Goal: Task Accomplishment & Management: Use online tool/utility

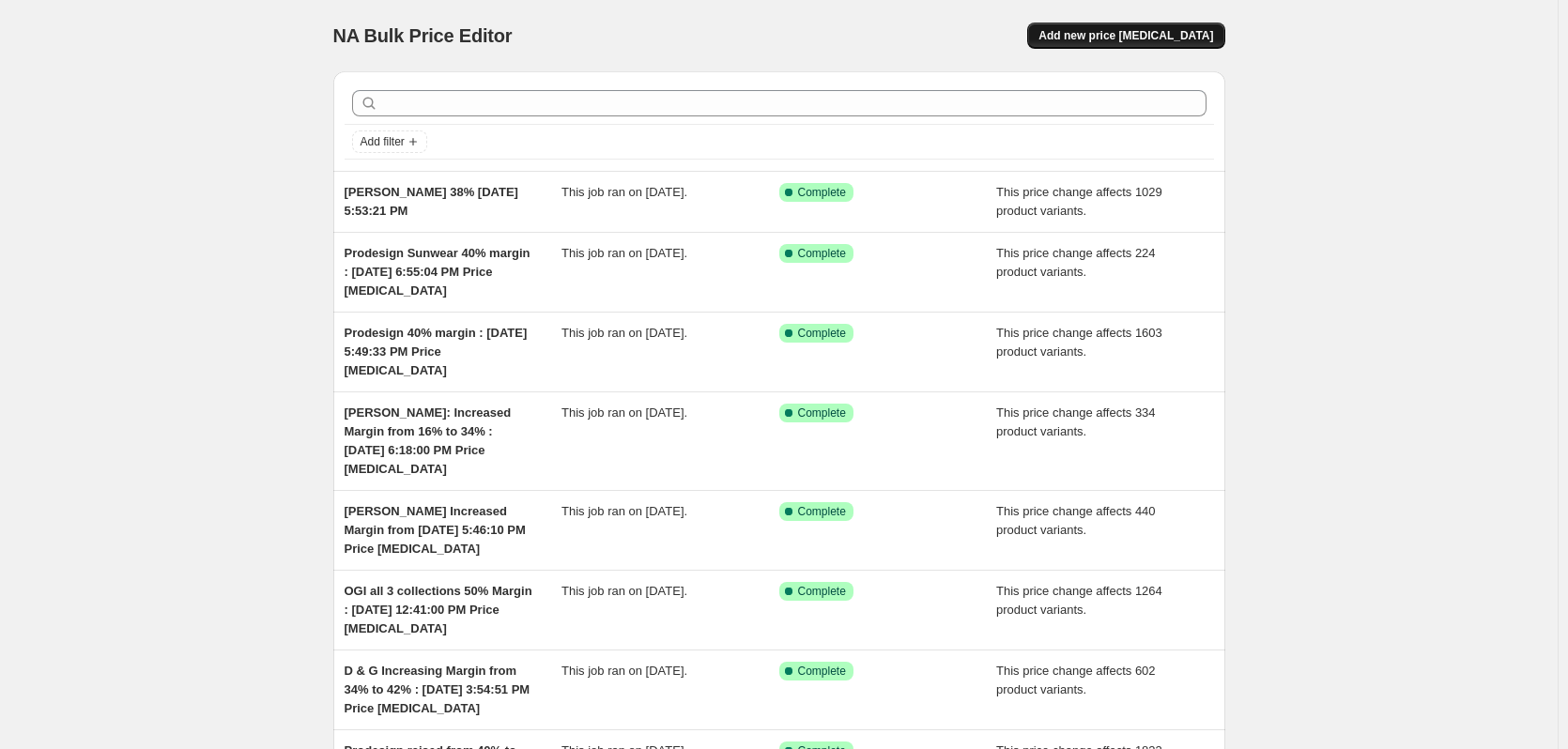
click at [1141, 39] on span "Add new price [MEDICAL_DATA]" at bounding box center [1125, 36] width 175 height 15
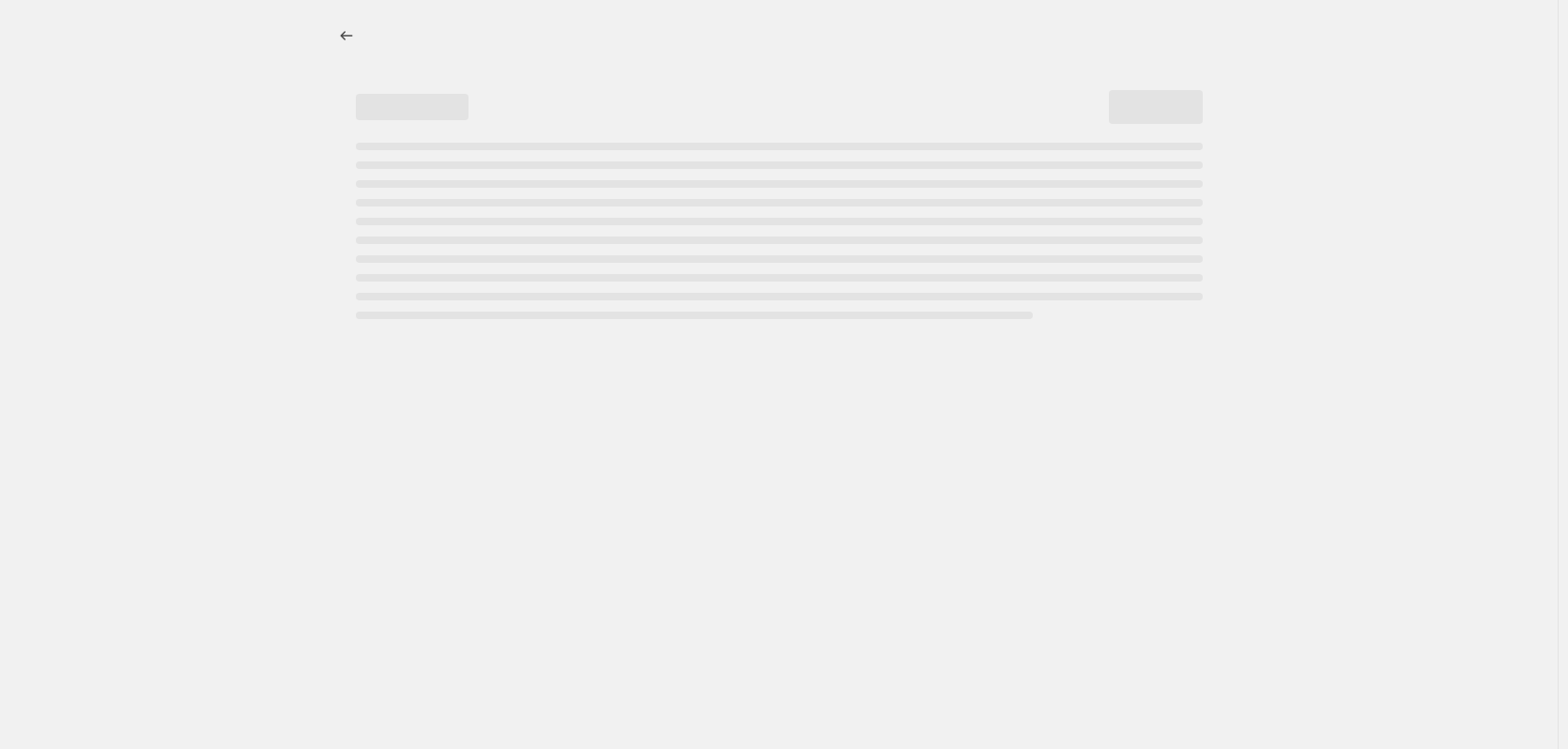
select select "percentage"
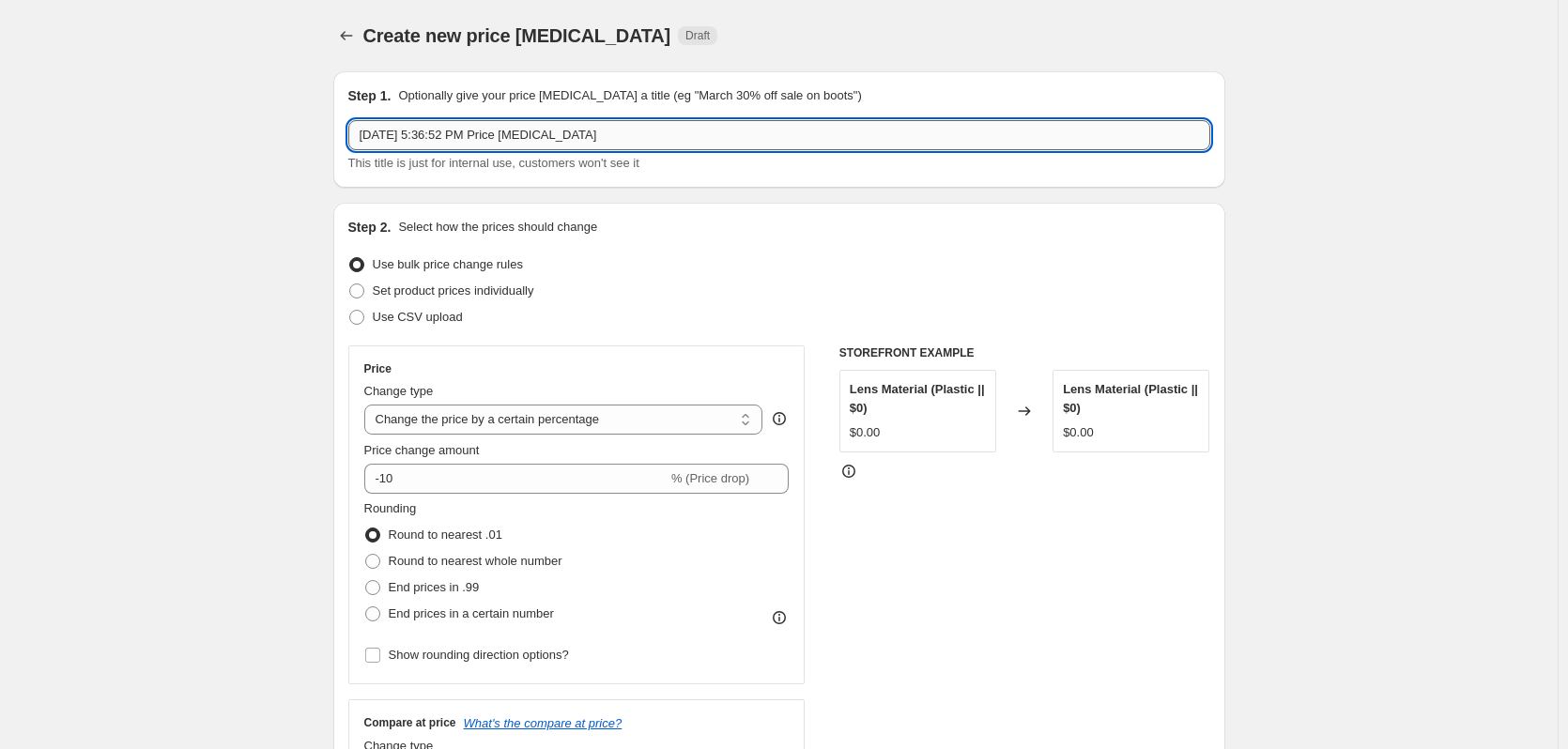
click at [372, 138] on input "[DATE] 5:36:52 PM Price [MEDICAL_DATA]" at bounding box center [779, 135] width 861 height 30
click at [368, 137] on input "[DATE] 5:36:52 PM Price [MEDICAL_DATA]" at bounding box center [779, 135] width 861 height 30
drag, startPoint x: 706, startPoint y: 134, endPoint x: 1048, endPoint y: 162, distance: 343.1
click at [1033, 162] on div "Kering (excluding Gucci, SL) to 23% - [DATE] 5:36:52 PM Price [MEDICAL_DATA] Th…" at bounding box center [779, 146] width 861 height 53
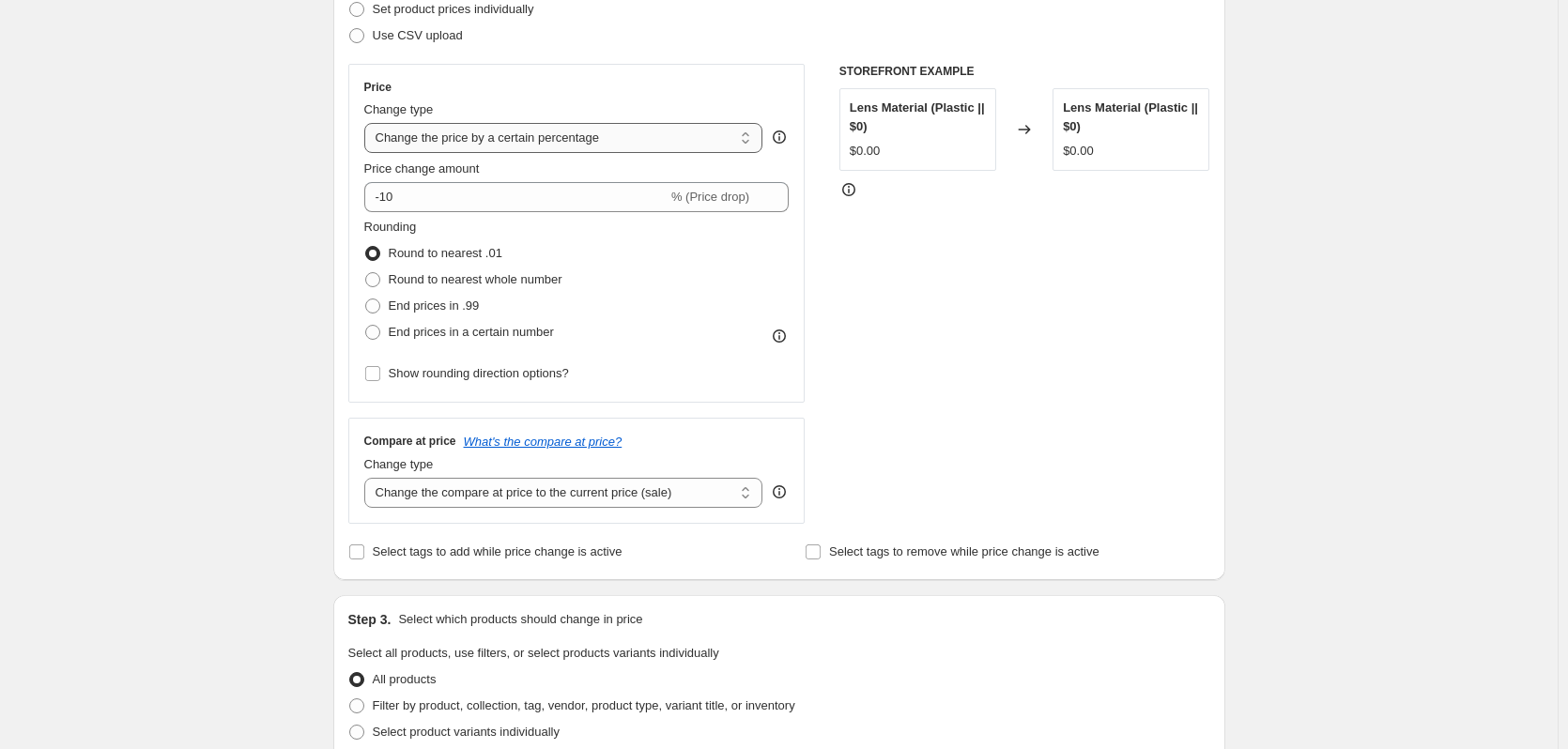
type input "Kering (excluding Gucci, SL) to 23% - [DATE] 5:36:52 PM"
click at [561, 145] on select "Change the price to a certain amount Change the price by a certain amount Chang…" at bounding box center [564, 138] width 399 height 30
select select "margin"
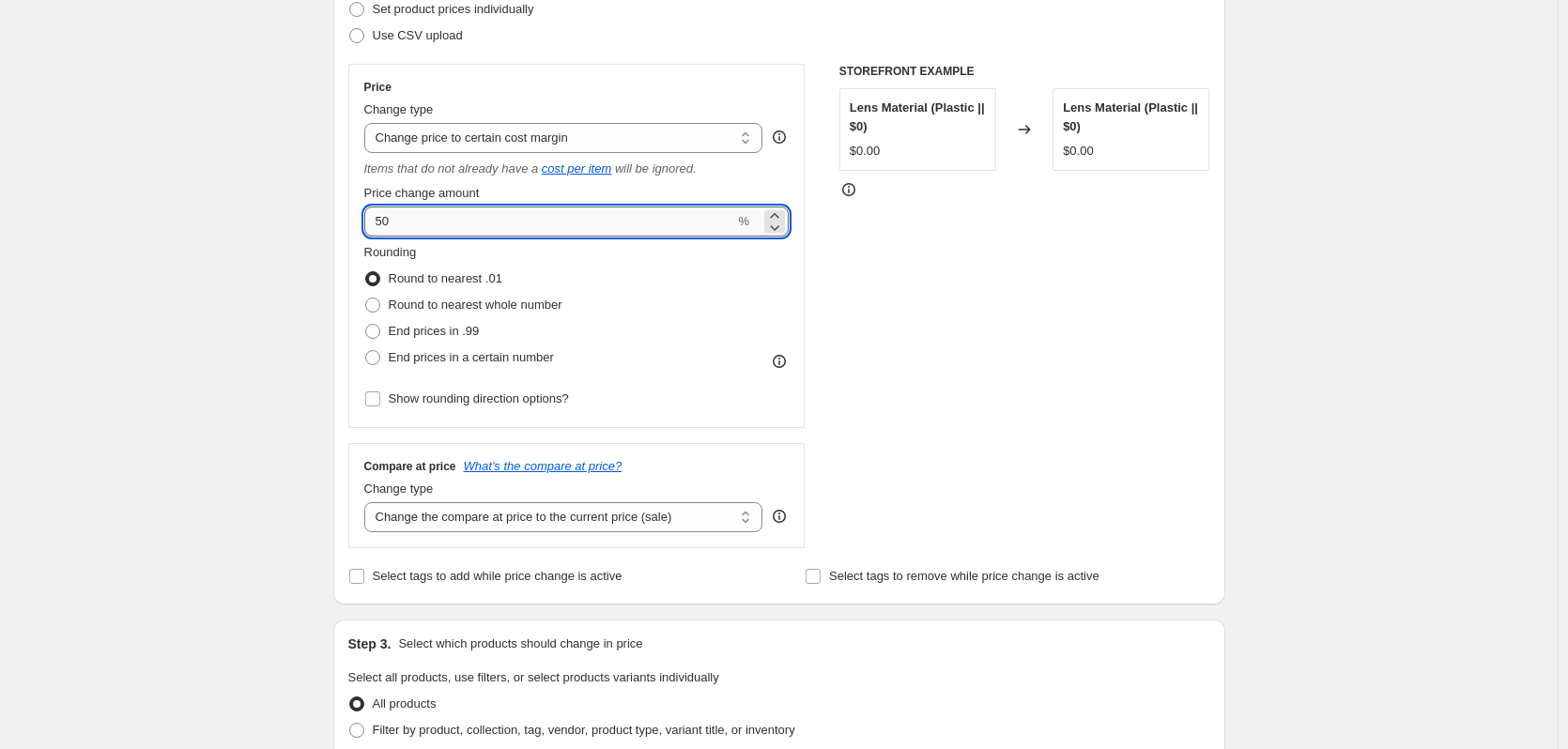
click at [466, 226] on input "50" at bounding box center [550, 222] width 371 height 30
click at [247, 209] on div "Create new price change job. This page is ready Create new price change job Dra…" at bounding box center [778, 643] width 1558 height 1850
type input "23"
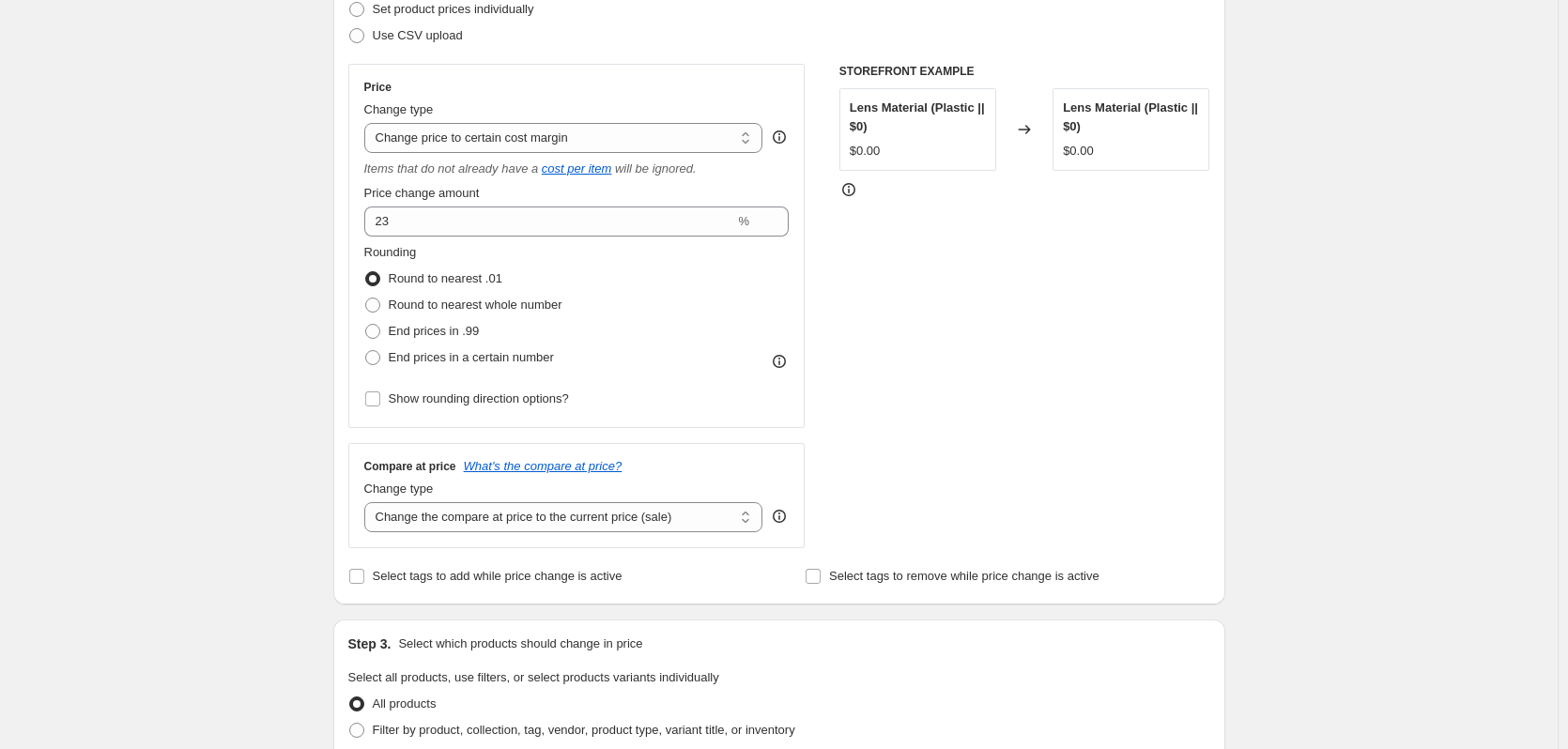
click at [207, 280] on div "Create new price change job. This page is ready Create new price change job Dra…" at bounding box center [778, 643] width 1558 height 1850
click at [440, 314] on span "Round to nearest whole number" at bounding box center [475, 305] width 174 height 19
click at [366, 298] on input "Round to nearest whole number" at bounding box center [366, 298] width 1 height 1
radio input "true"
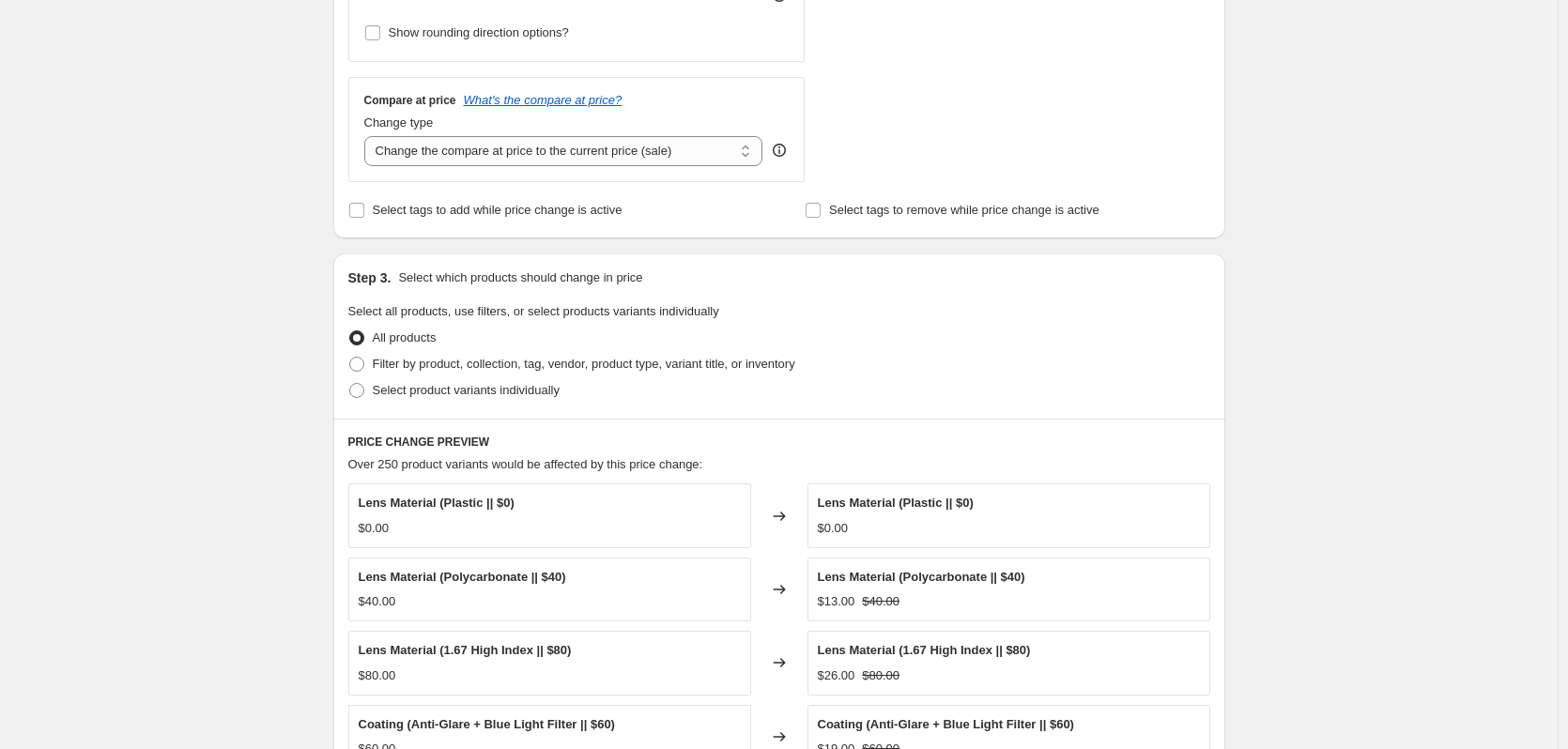
scroll to position [657, 0]
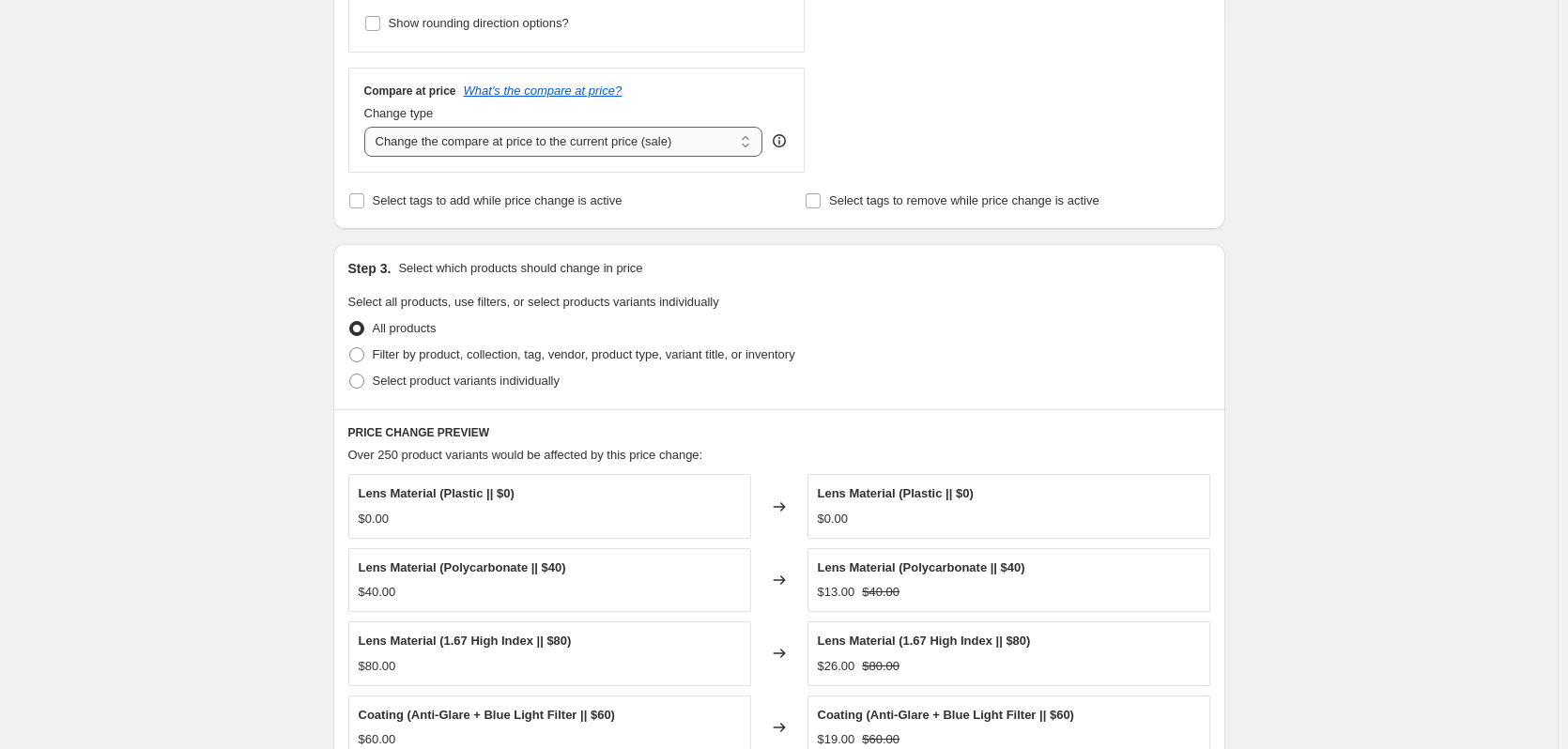
click at [523, 151] on select "Change the compare at price to the current price (sale) Change the compare at p…" at bounding box center [564, 142] width 399 height 30
select select "no_change"
click at [368, 127] on select "Change the compare at price to the current price (sale) Change the compare at p…" at bounding box center [564, 142] width 399 height 30
click at [432, 359] on span "Filter by product, collection, tag, vendor, product type, variant title, or inv…" at bounding box center [584, 354] width 422 height 14
click at [350, 349] on input "Filter by product, collection, tag, vendor, product type, variant title, or inv…" at bounding box center [349, 348] width 1 height 1
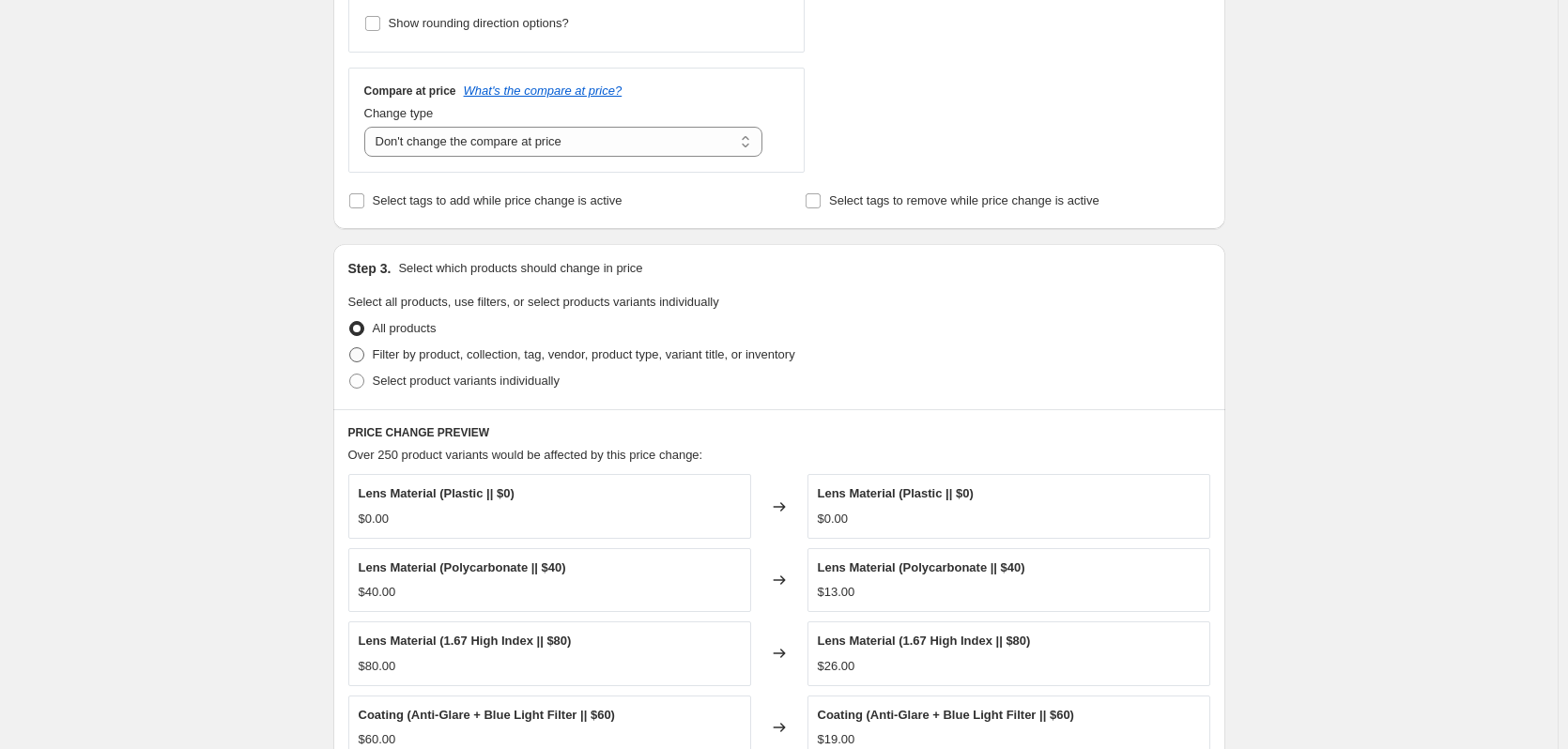
radio input "true"
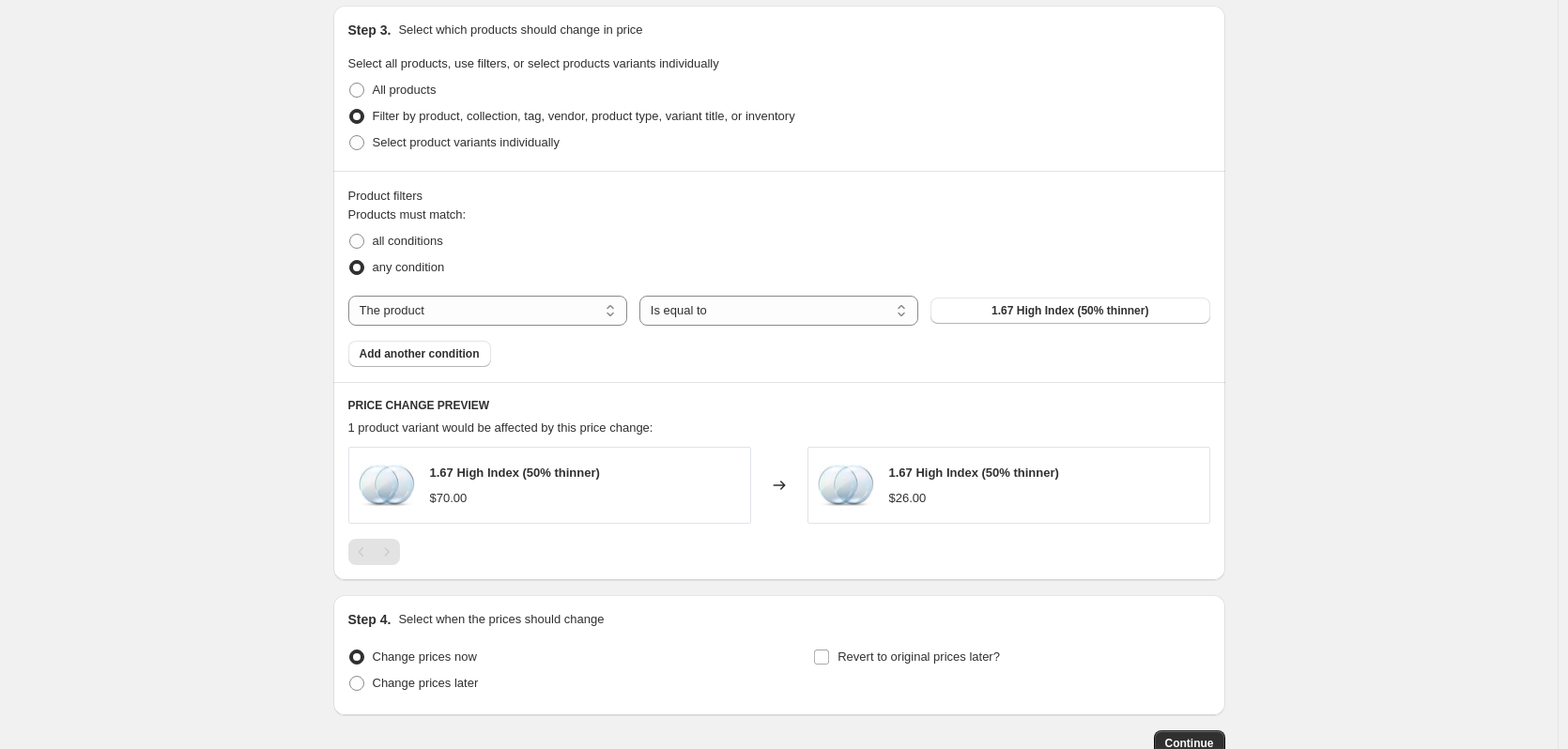
scroll to position [1018, 0]
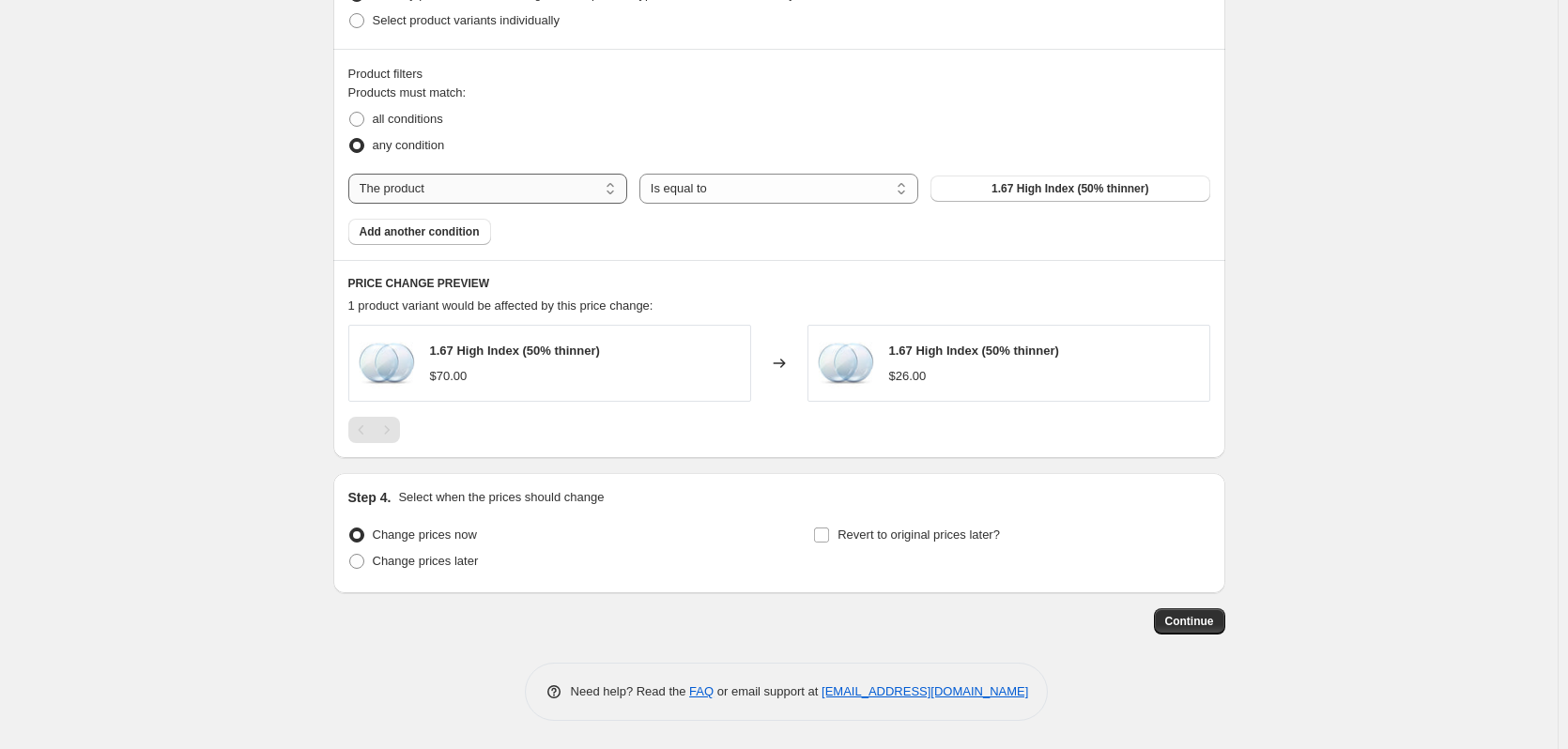
click at [513, 194] on select "The product The product's collection The product's tag The product's vendor The…" at bounding box center [487, 189] width 279 height 30
select select "collection"
click at [850, 188] on select "Is equal to Is not equal to" at bounding box center [778, 189] width 279 height 30
drag, startPoint x: 853, startPoint y: 184, endPoint x: 912, endPoint y: 174, distance: 59.8
click at [853, 184] on select "Is equal to Is not equal to" at bounding box center [778, 189] width 279 height 30
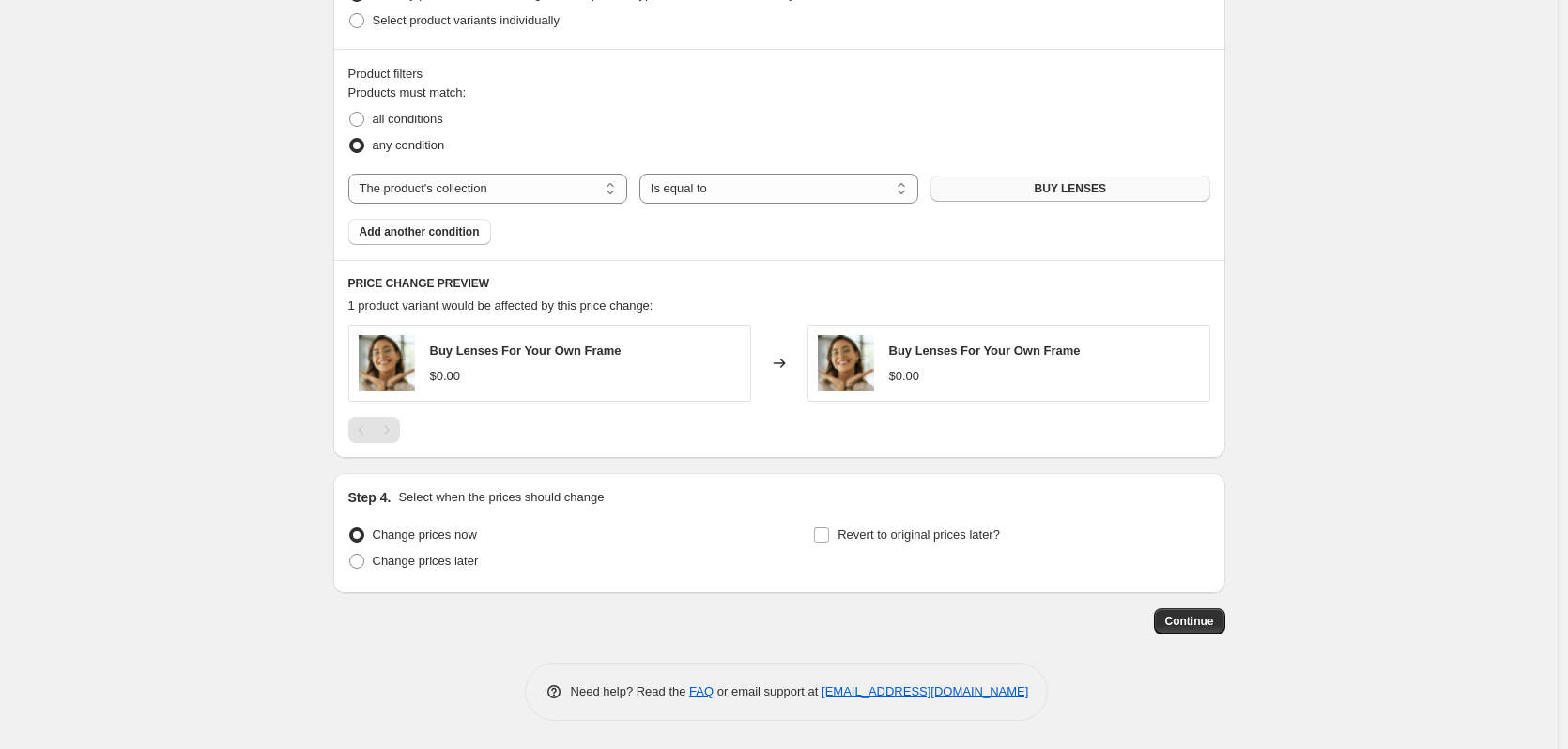
click at [996, 185] on button "BUY LENSES" at bounding box center [1069, 189] width 279 height 26
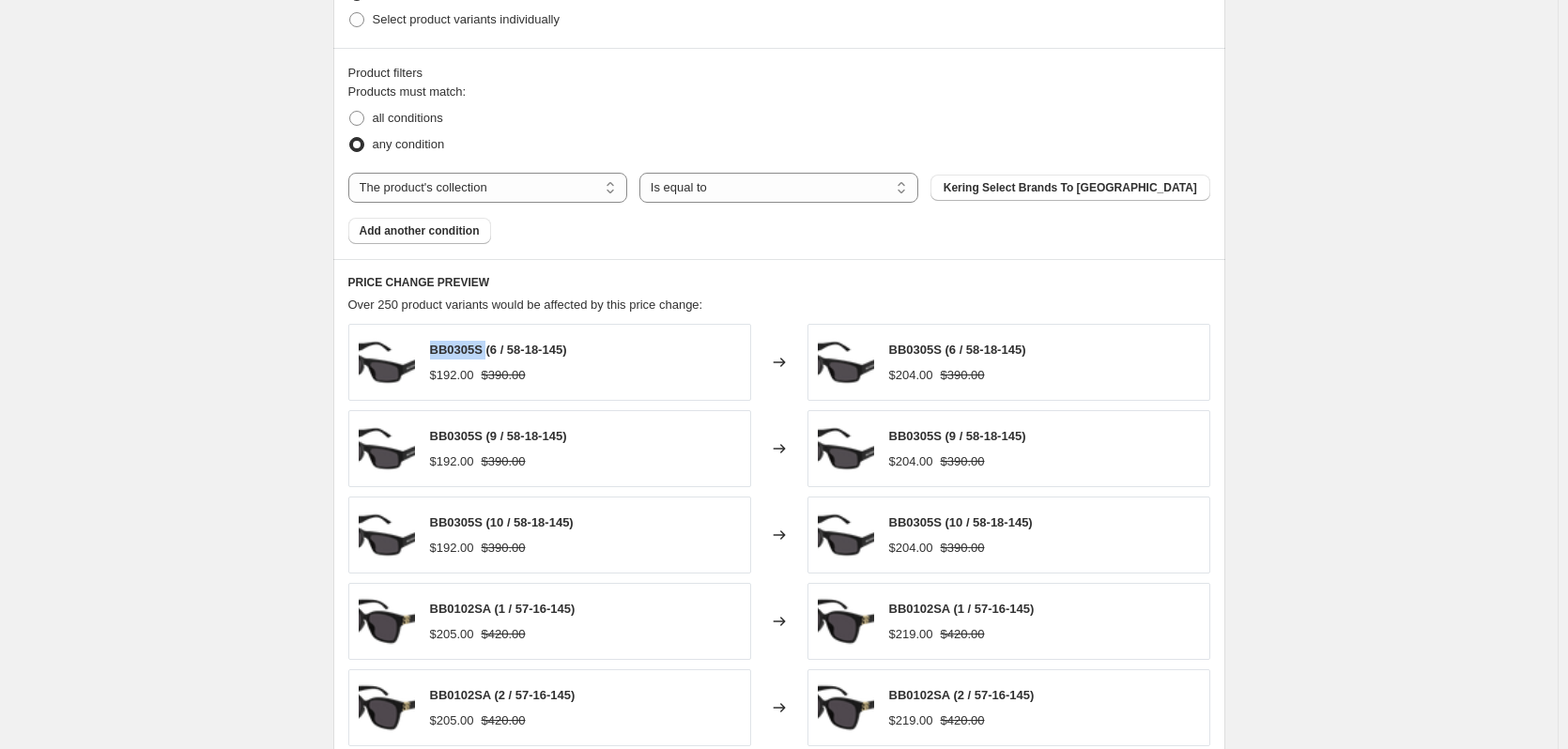
drag, startPoint x: 486, startPoint y: 351, endPoint x: 435, endPoint y: 351, distance: 51.0
click at [435, 351] on span "BB0305S (6 / 58-18-145)" at bounding box center [498, 349] width 137 height 14
copy span "BB0305S"
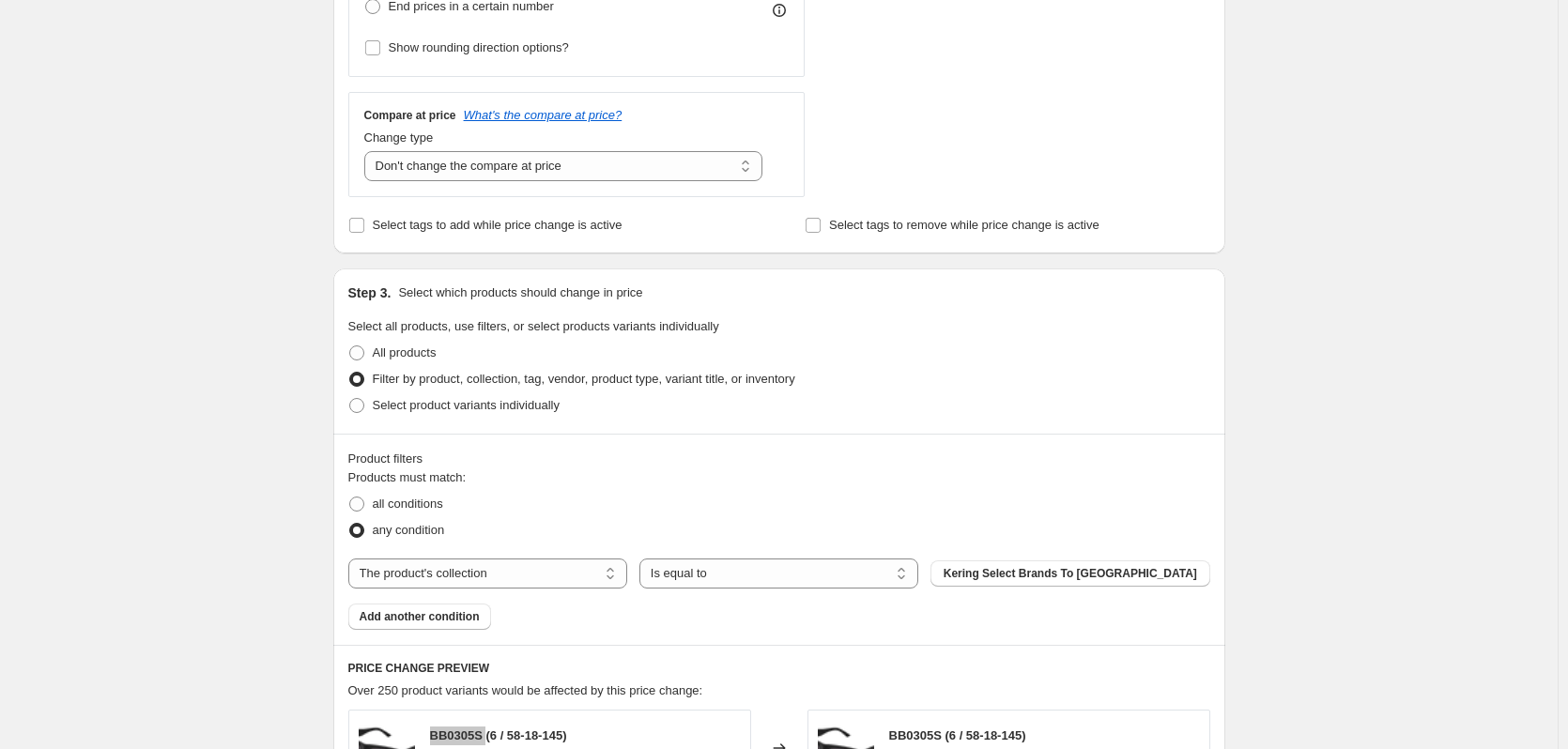
scroll to position [737, 0]
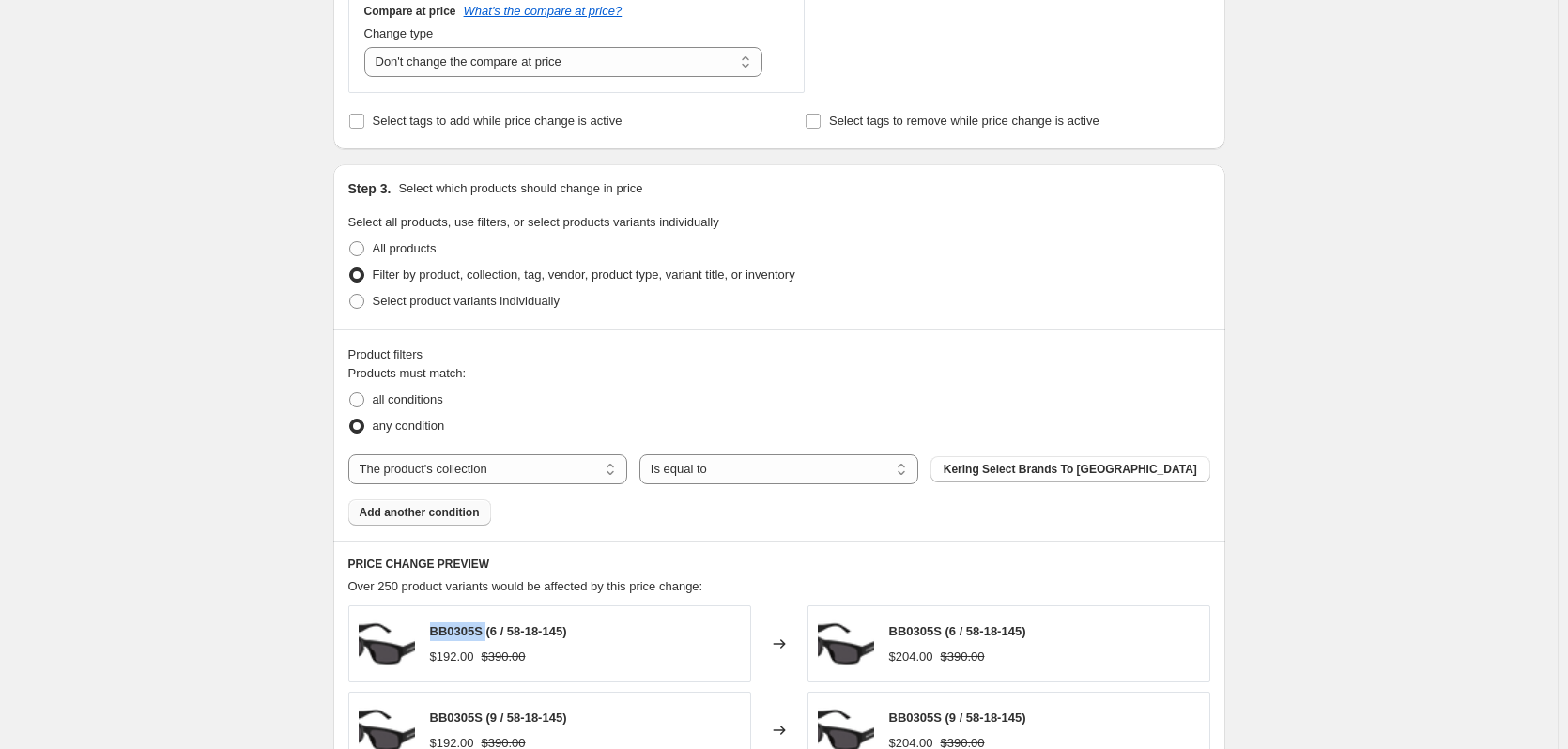
click at [425, 521] on button "Add another condition" at bounding box center [419, 513] width 143 height 26
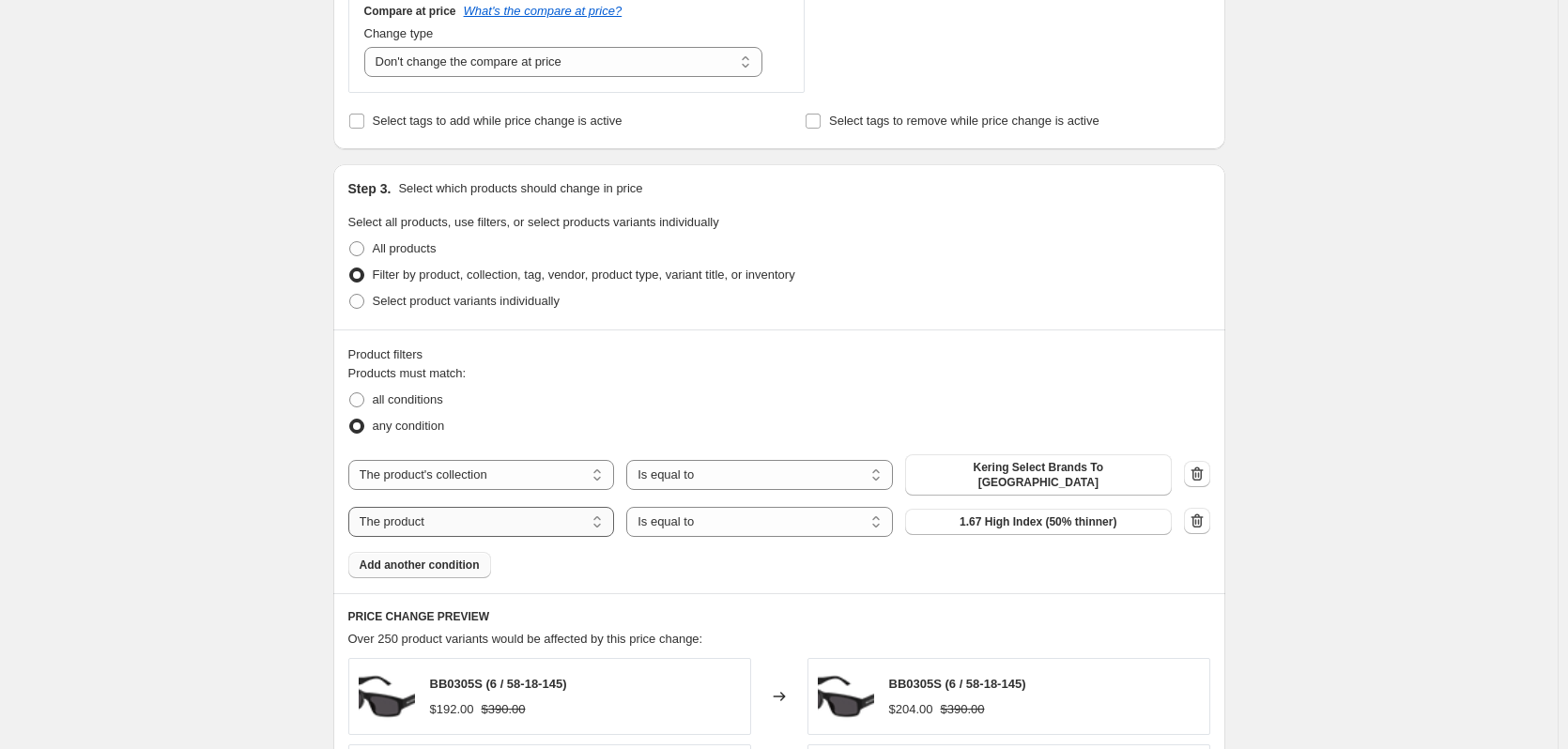
click at [584, 515] on select "The product The product's collection The product's tag The product's vendor The…" at bounding box center [482, 522] width 266 height 30
select select "product_status"
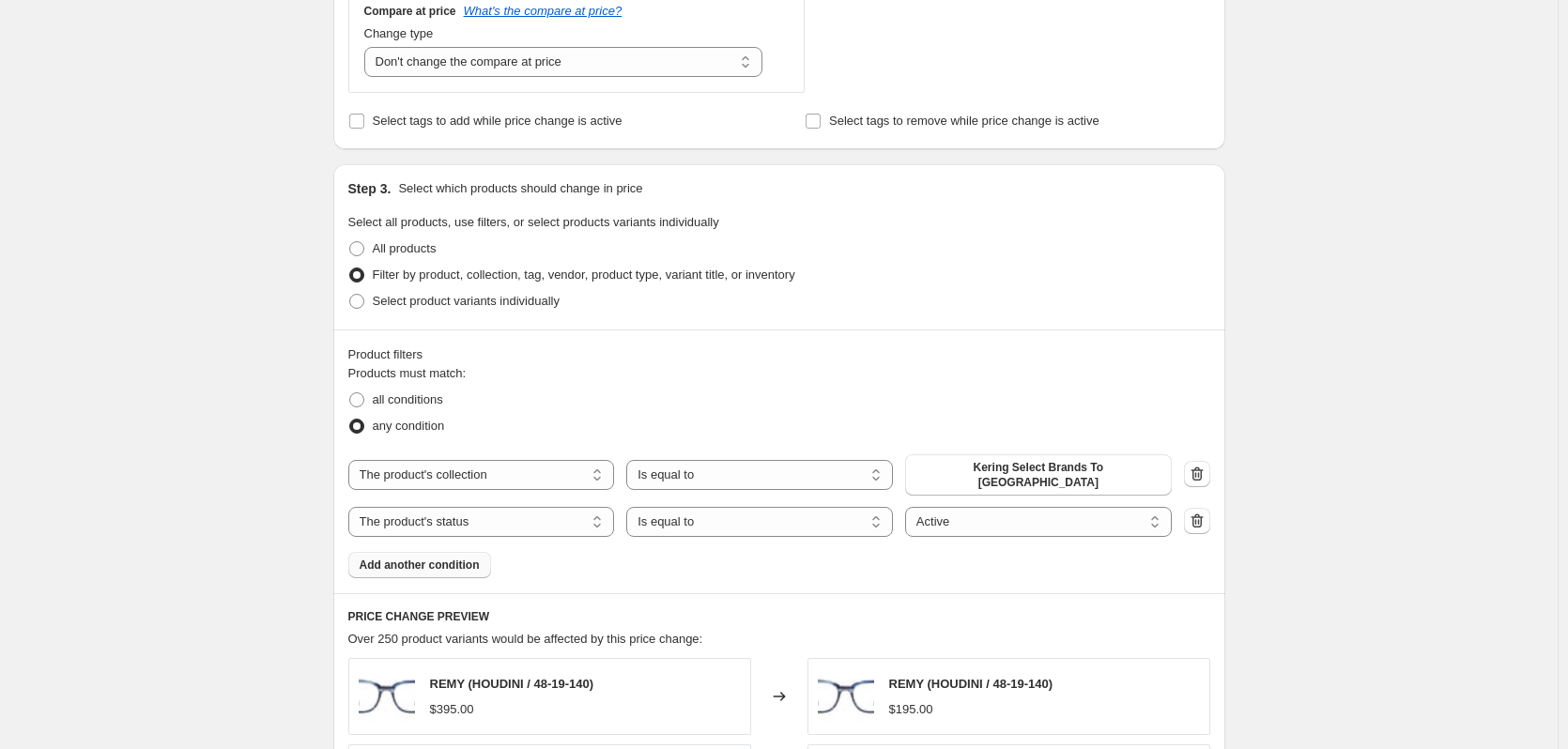
click at [744, 570] on div "Product filters Products must match: all conditions any condition The product T…" at bounding box center [779, 461] width 892 height 264
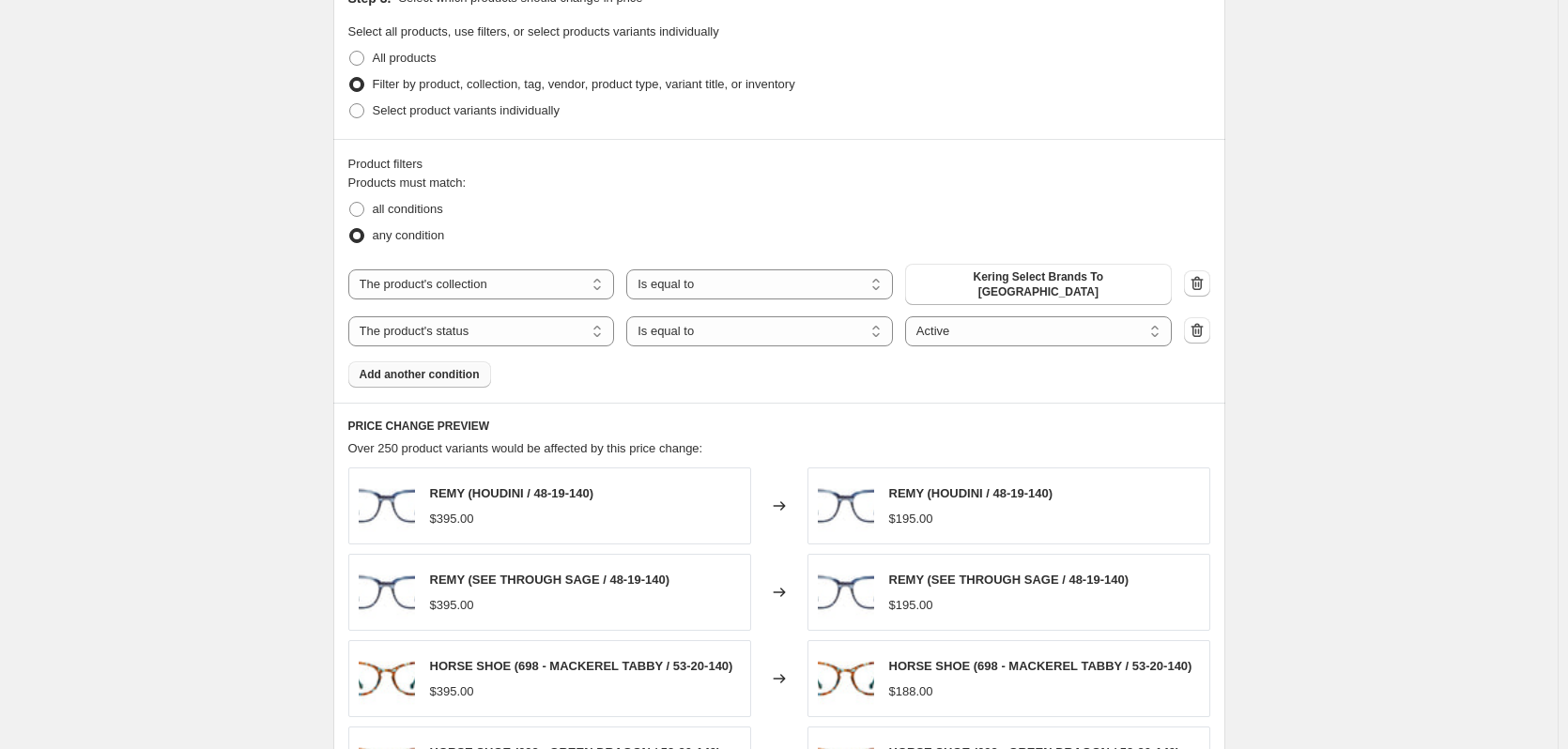
scroll to position [1113, 0]
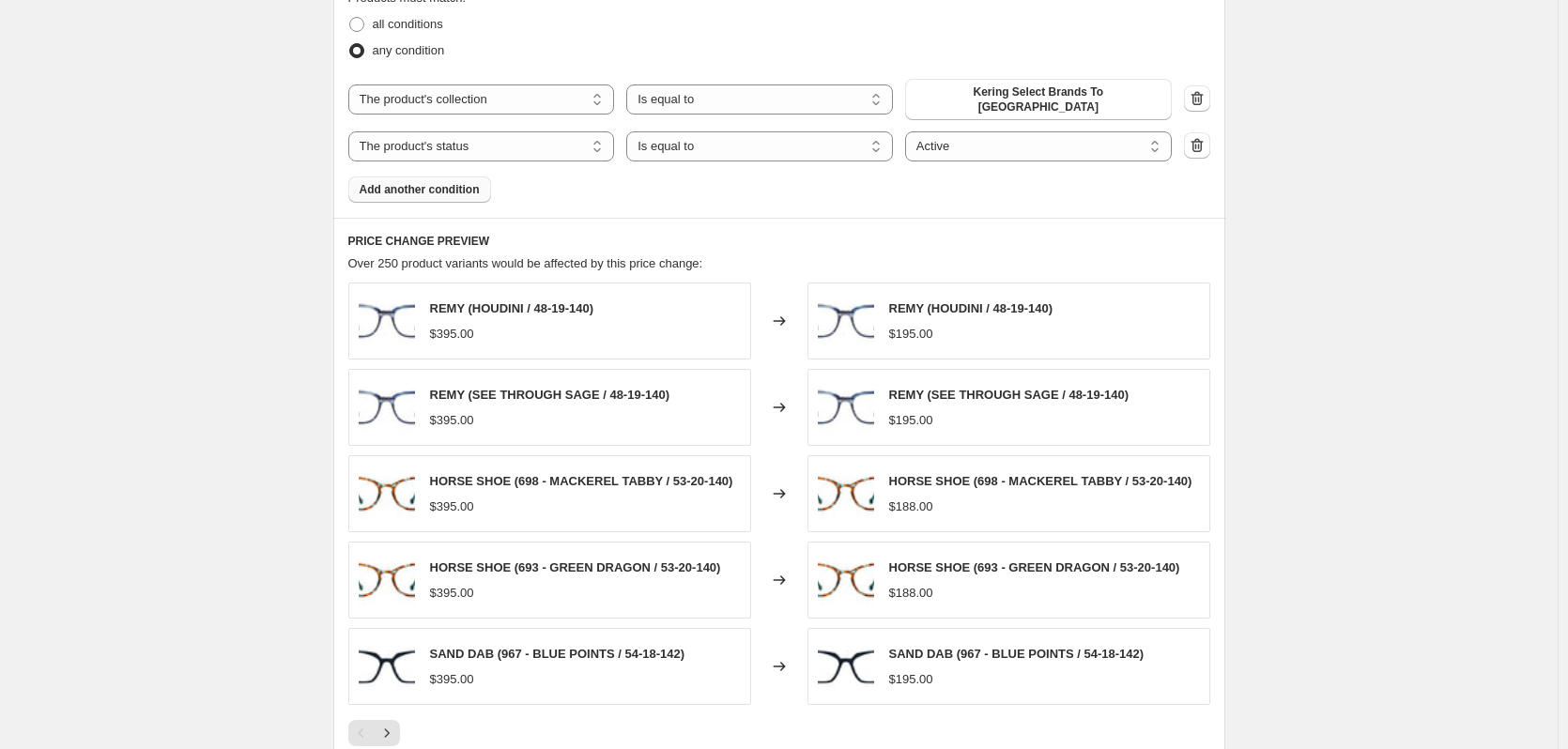
click at [401, 38] on label "any condition" at bounding box center [397, 51] width 96 height 26
click at [350, 43] on input "any condition" at bounding box center [349, 43] width 1 height 1
click at [400, 26] on span "all conditions" at bounding box center [408, 24] width 71 height 14
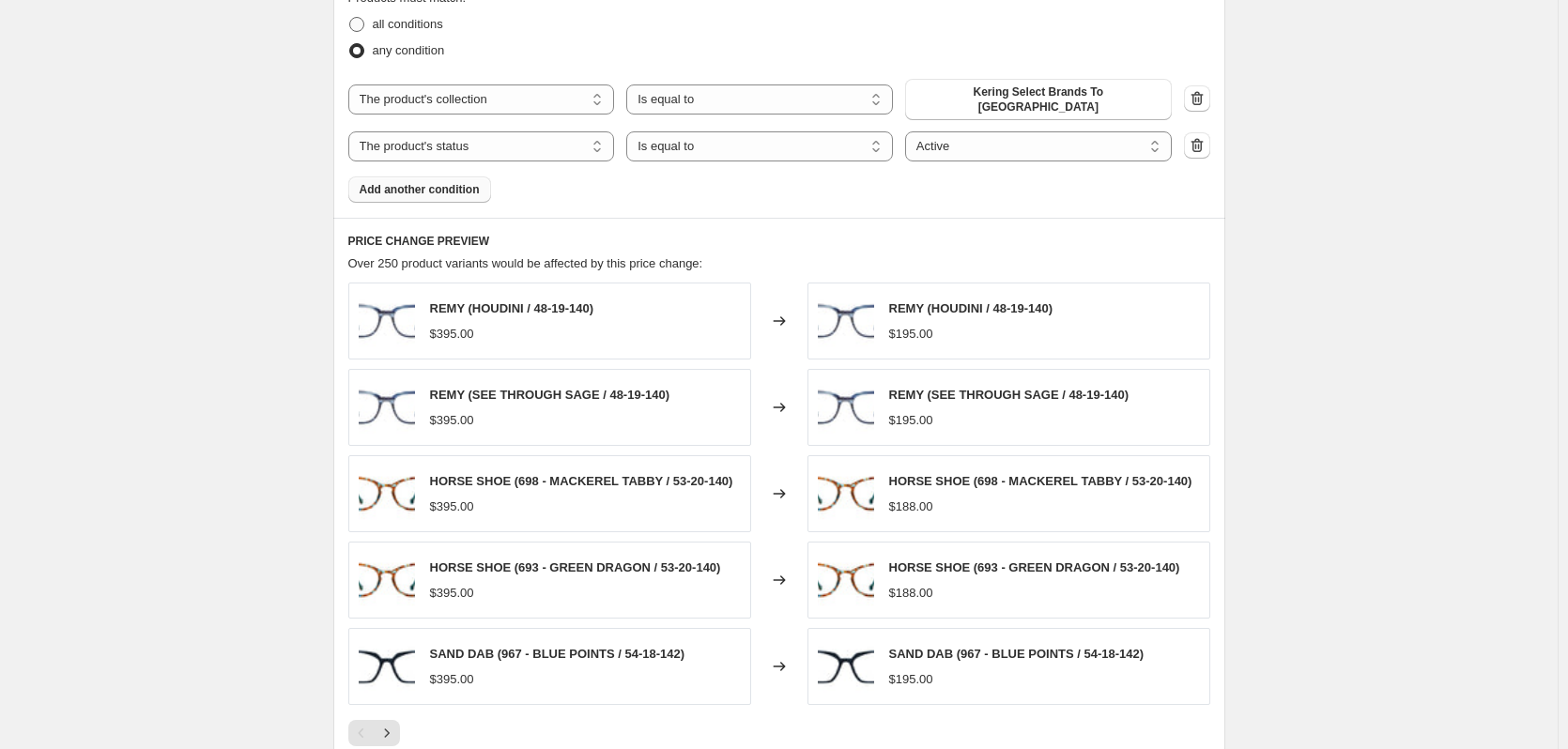
click at [350, 18] on input "all conditions" at bounding box center [349, 17] width 1 height 1
radio input "true"
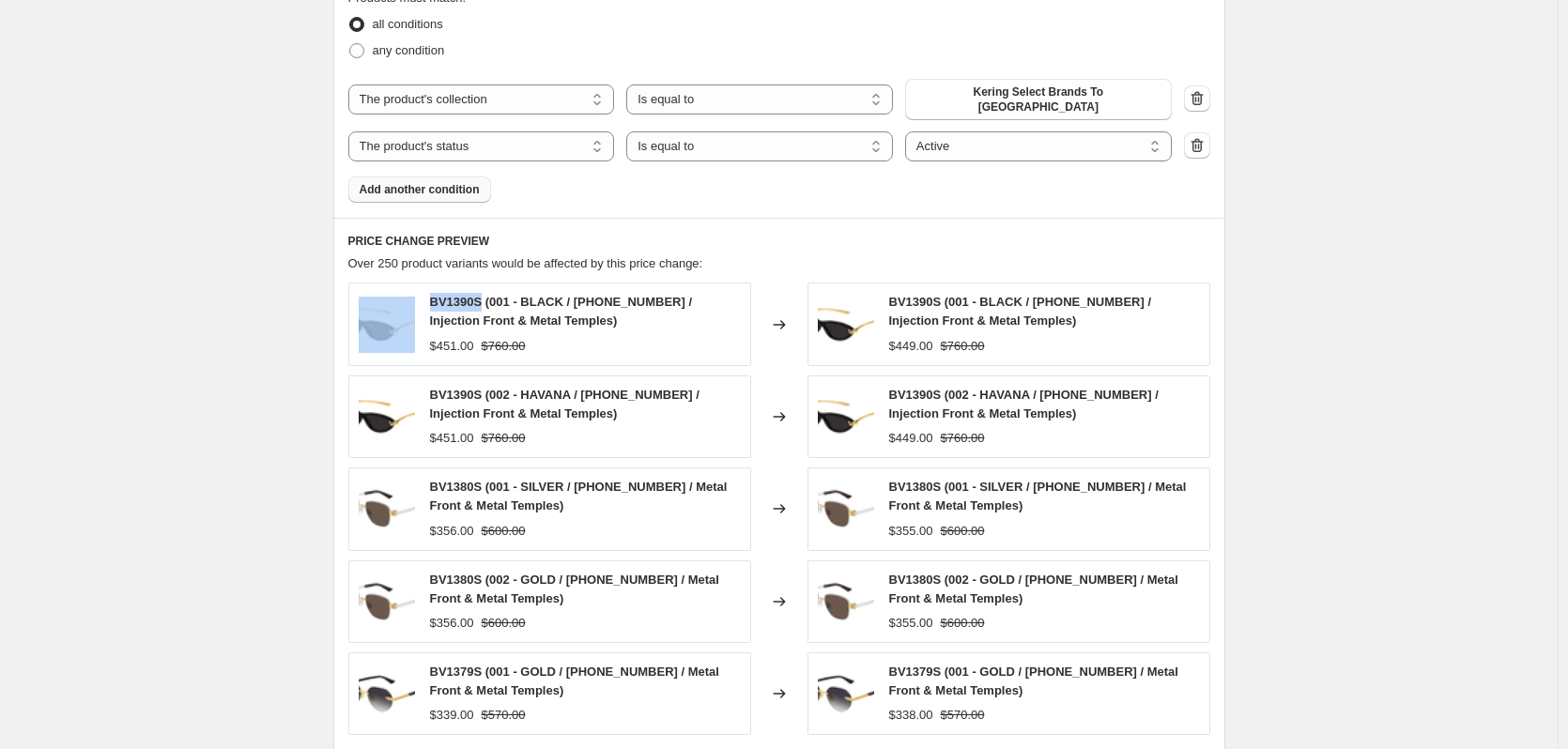
drag, startPoint x: 484, startPoint y: 291, endPoint x: 1018, endPoint y: 262, distance: 534.8
click at [420, 295] on div "BV1390S (001 - BLACK / 56-14-145 / Injection Front & Metal Temples) $451.00 $76…" at bounding box center [550, 323] width 402 height 82
copy div "BV1390S"
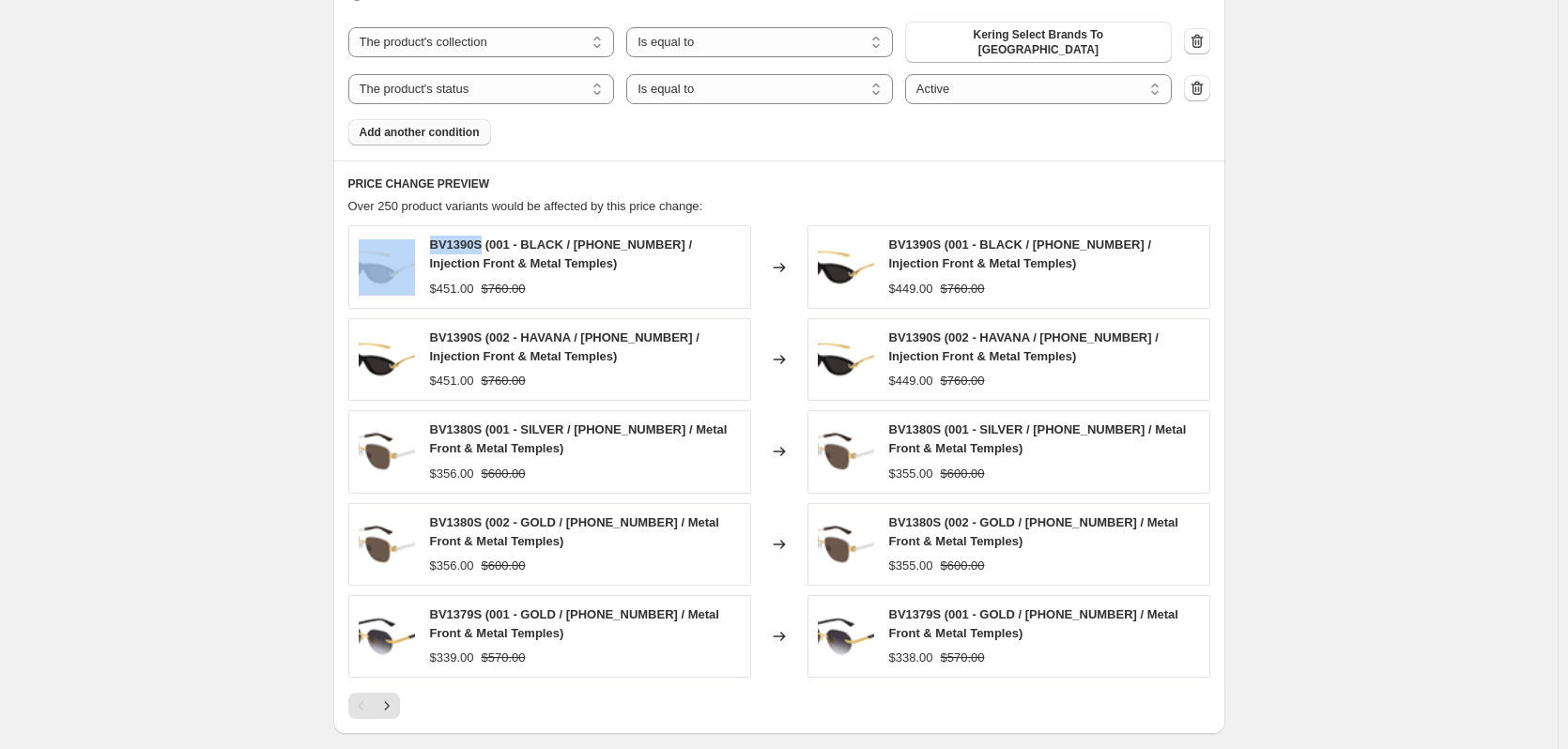
scroll to position [1436, 0]
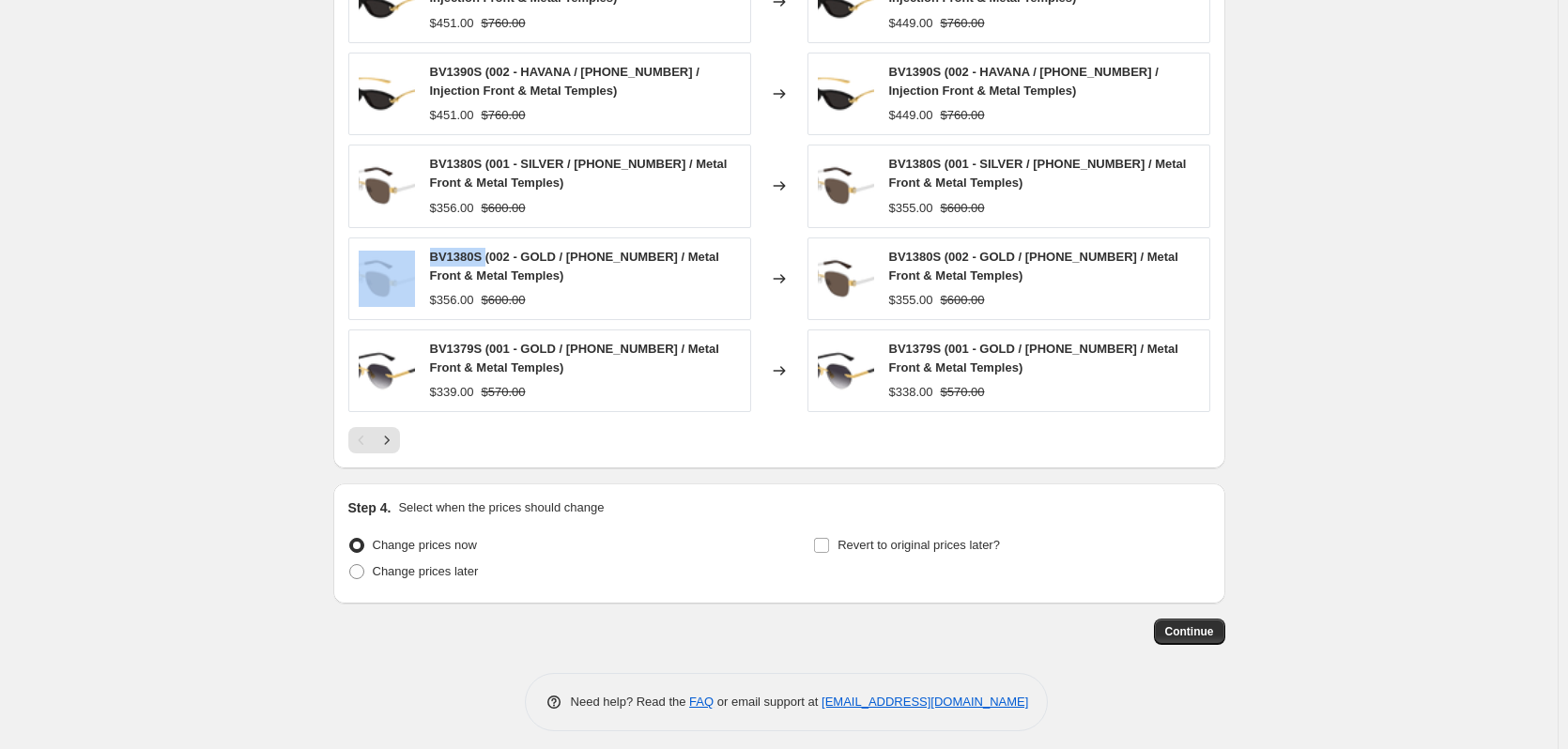
drag, startPoint x: 488, startPoint y: 247, endPoint x: 402, endPoint y: 247, distance: 86.0
click at [402, 247] on div "BV1380S (002 - GOLD / 51-18-150 / Metal Front & Metal Temples) $356.00 $600.00" at bounding box center [550, 278] width 402 height 82
copy div "BV1380S"
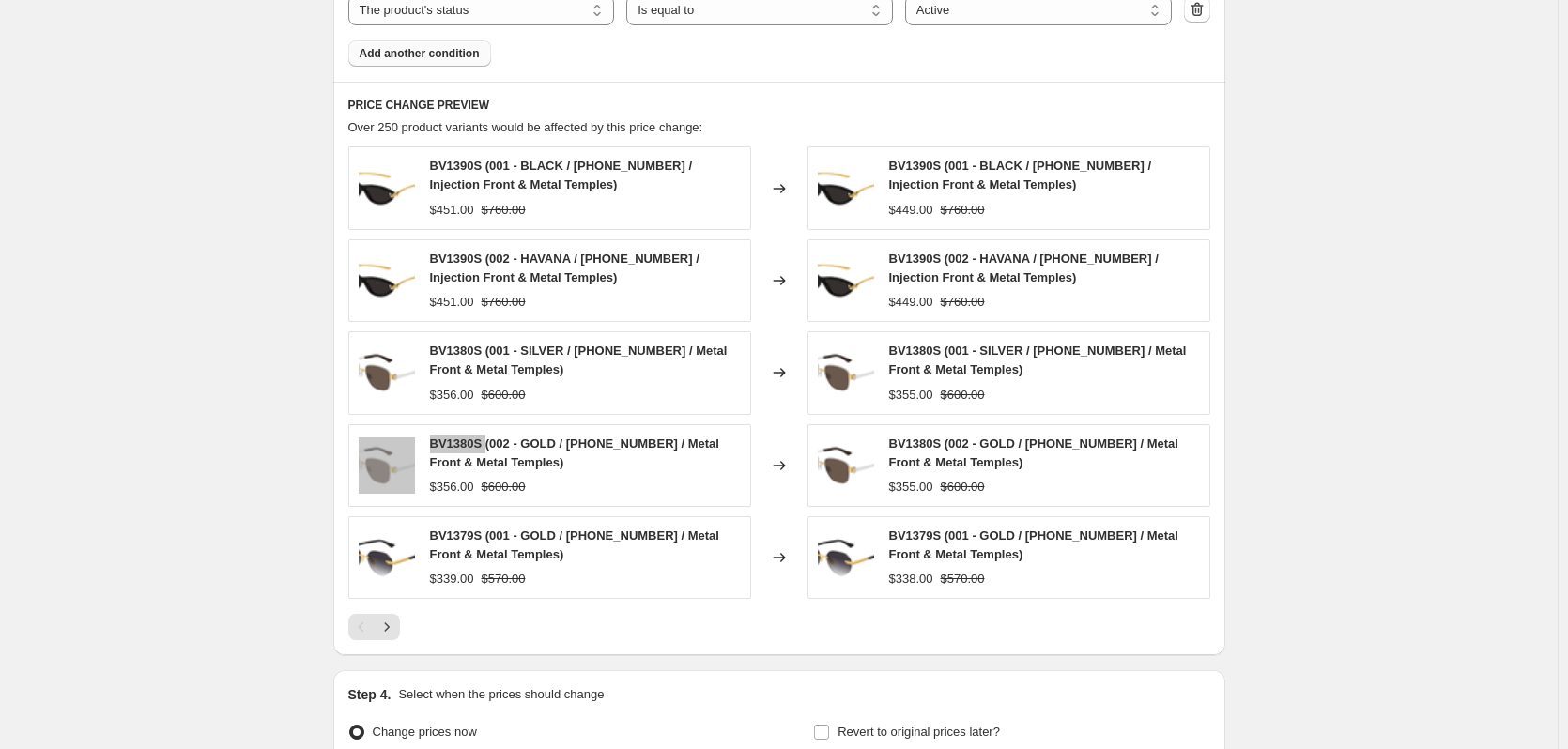
scroll to position [1154, 0]
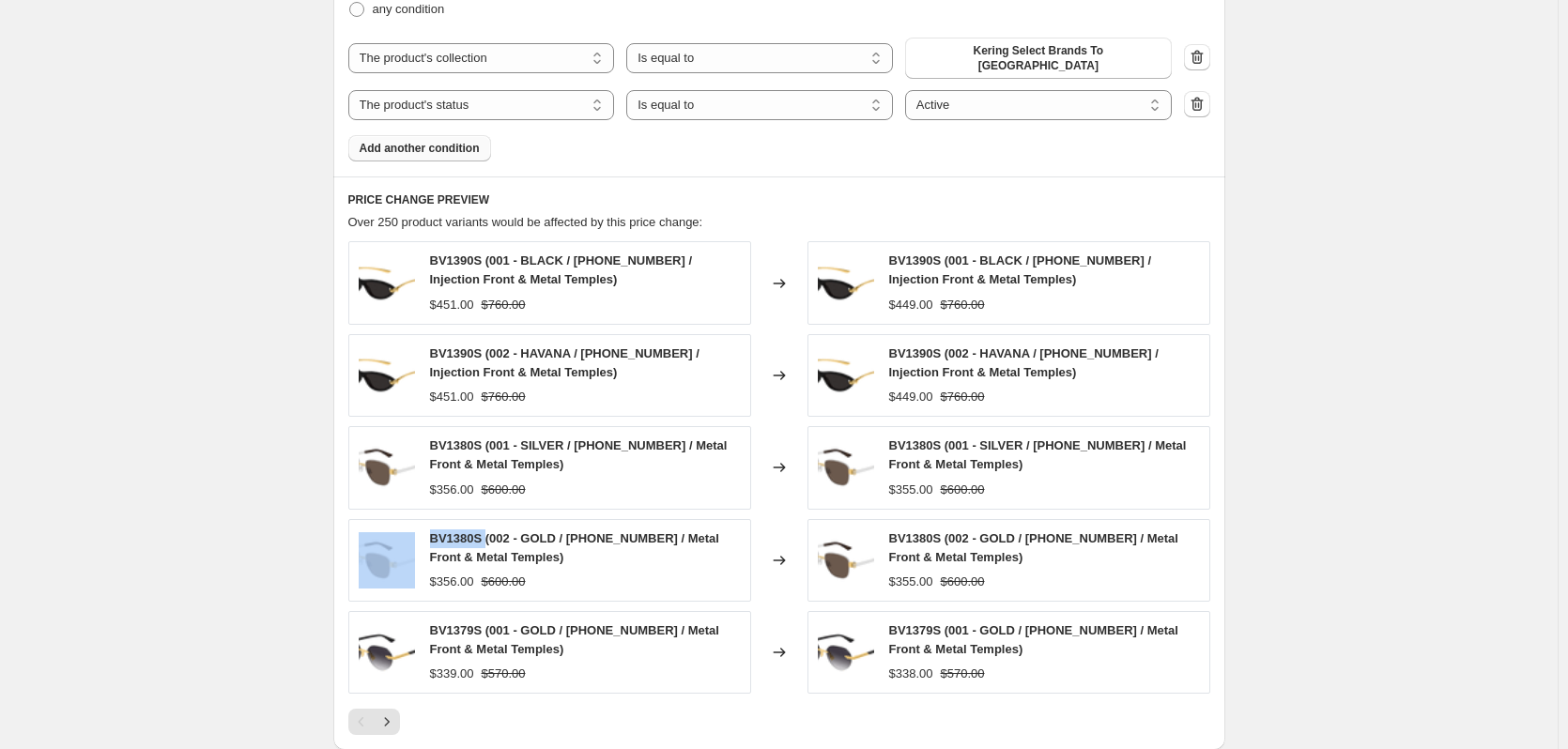
copy div "BV1380S"
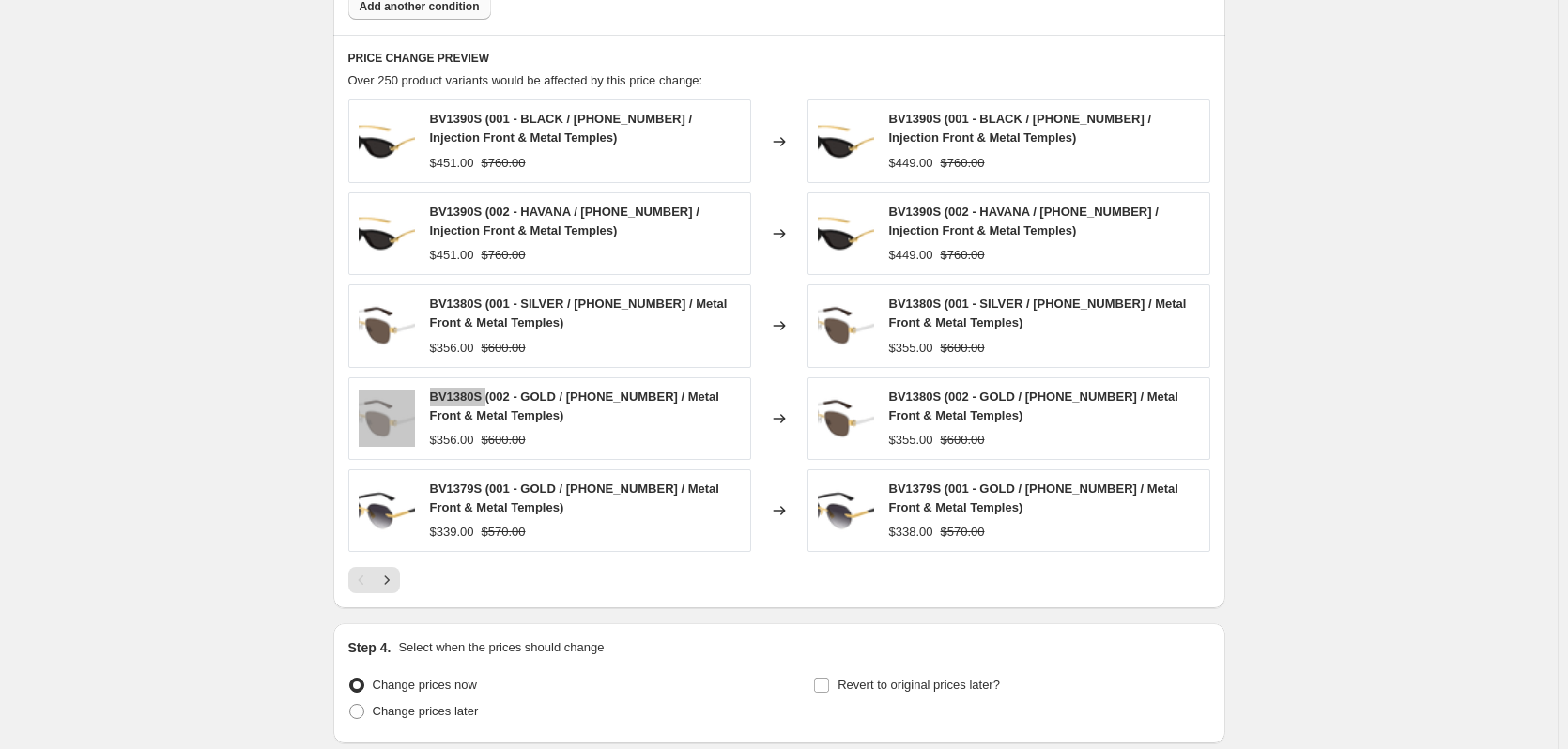
scroll to position [1436, 0]
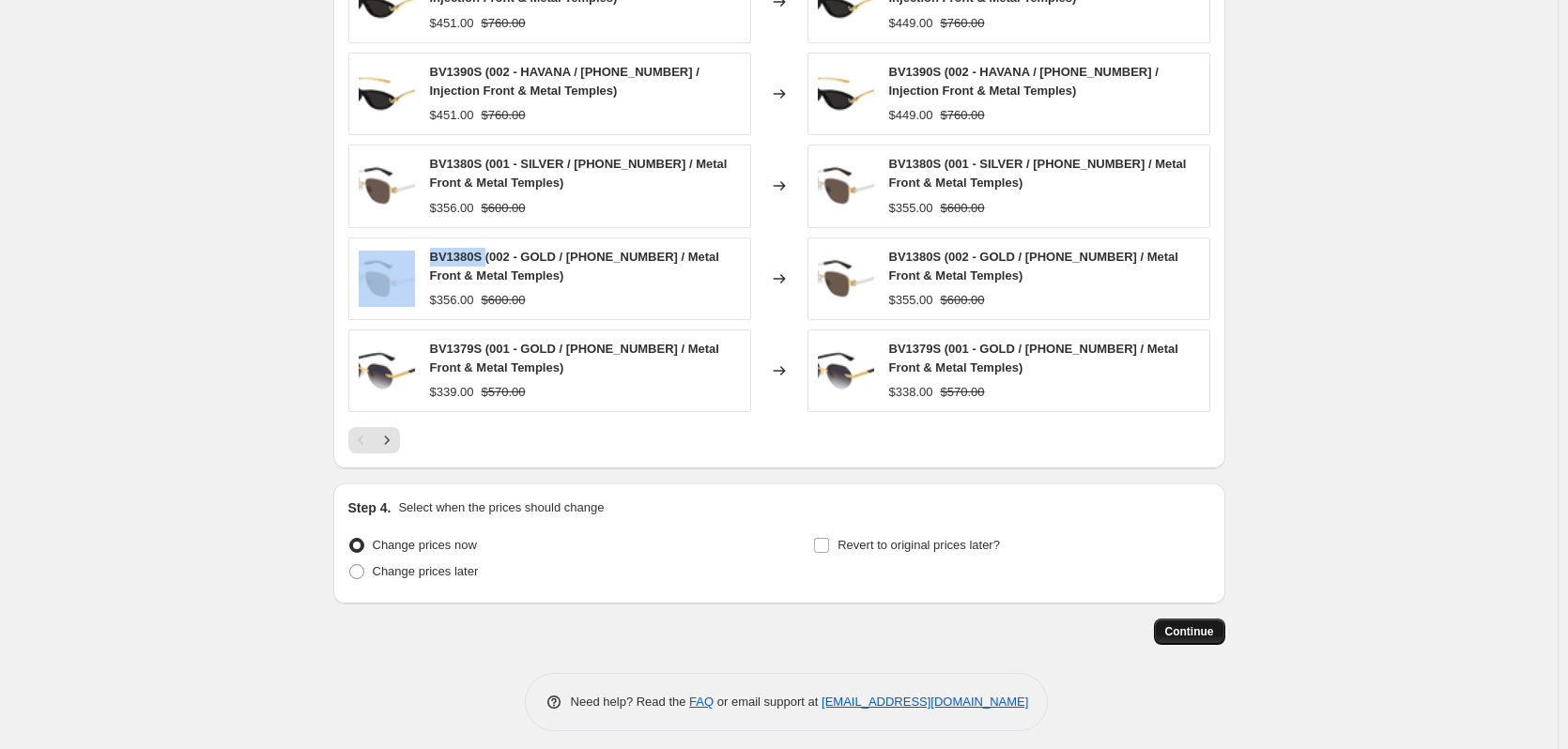
click at [1196, 624] on span "Continue" at bounding box center [1189, 632] width 49 height 15
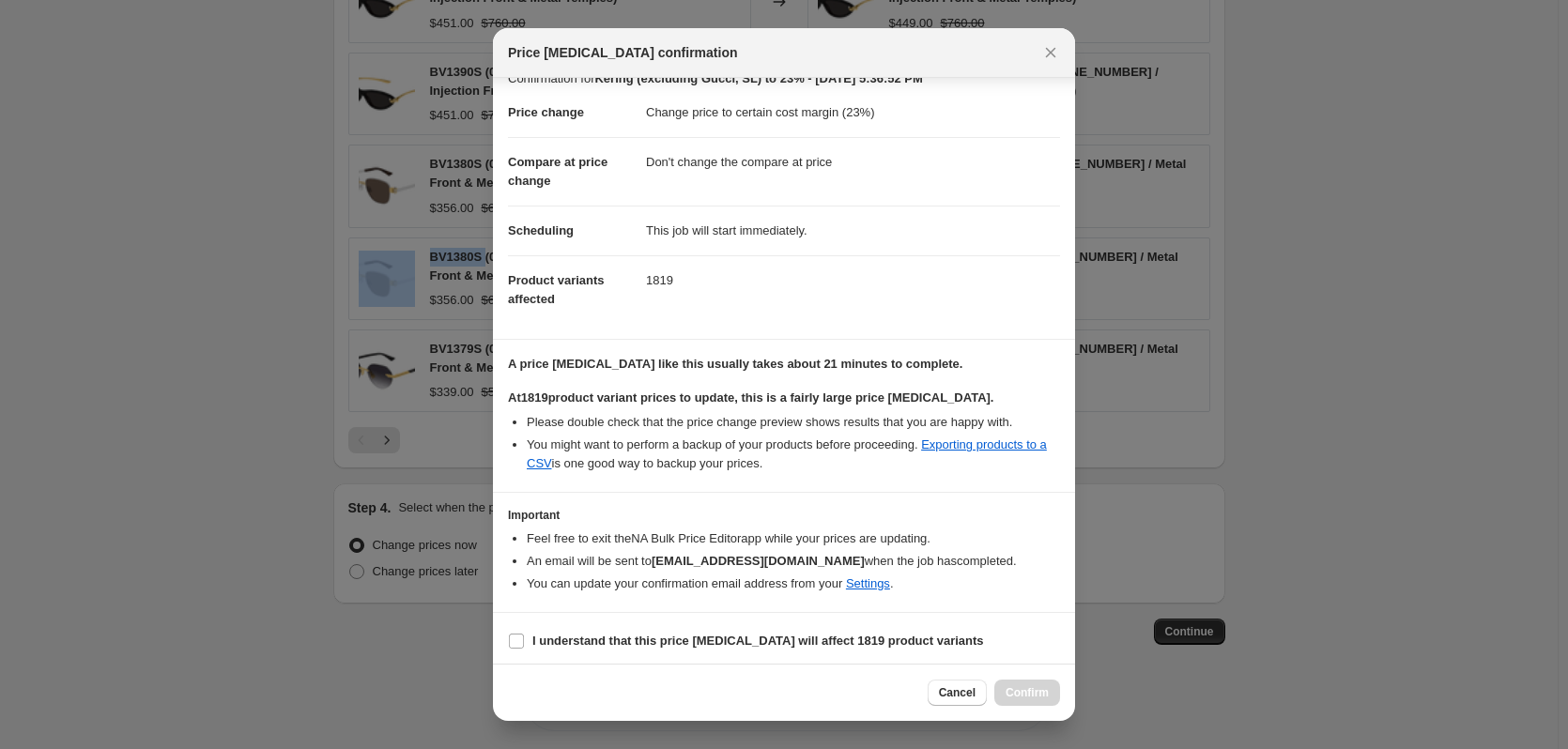
scroll to position [29, 0]
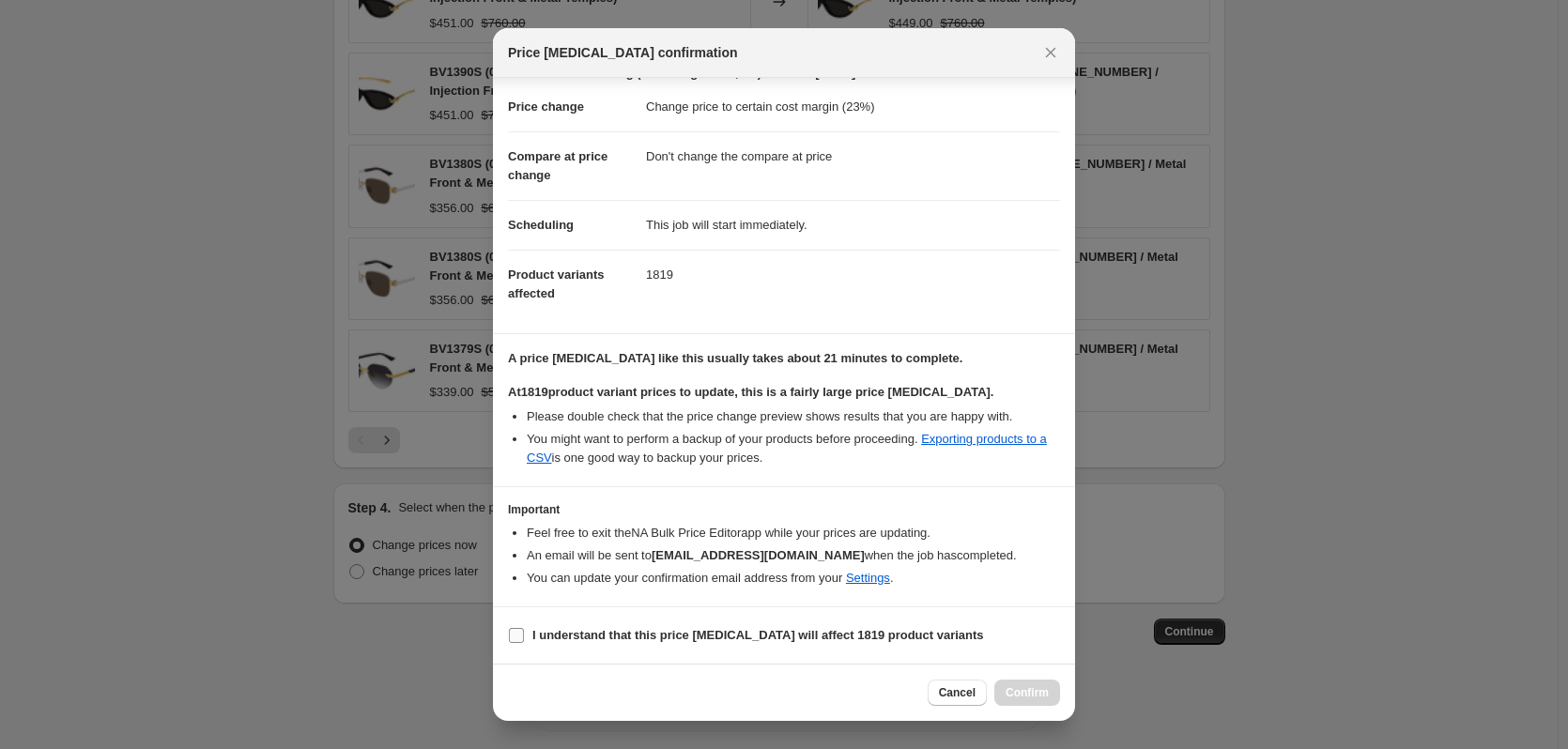
click at [649, 647] on label "I understand that this price change job will affect 1819 product variants" at bounding box center [746, 636] width 476 height 26
click at [524, 643] on input "I understand that this price change job will affect 1819 product variants" at bounding box center [517, 636] width 15 height 15
checkbox input "true"
click at [1031, 694] on span "Confirm" at bounding box center [1027, 693] width 43 height 15
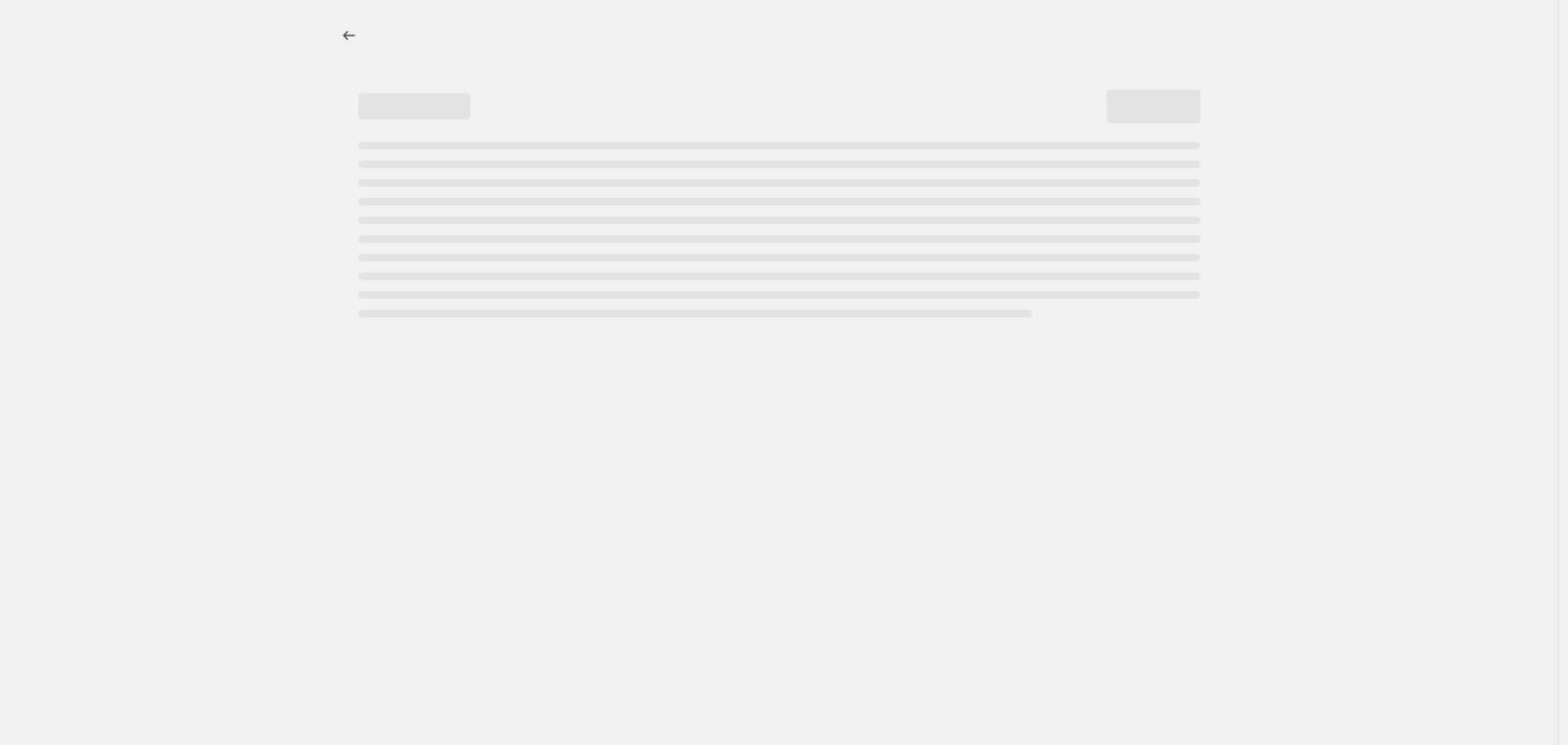
select select "margin"
select select "no_change"
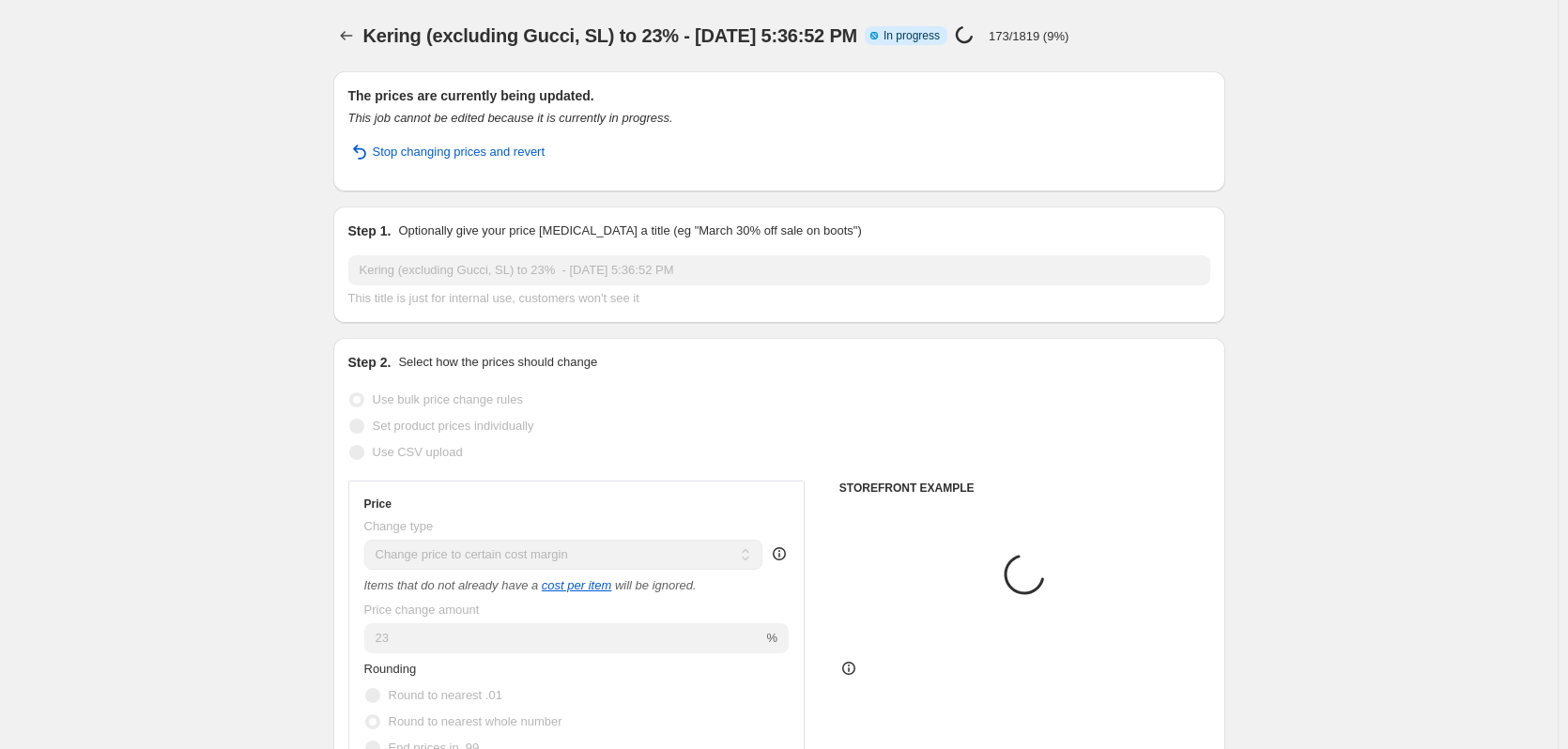
select select "collection"
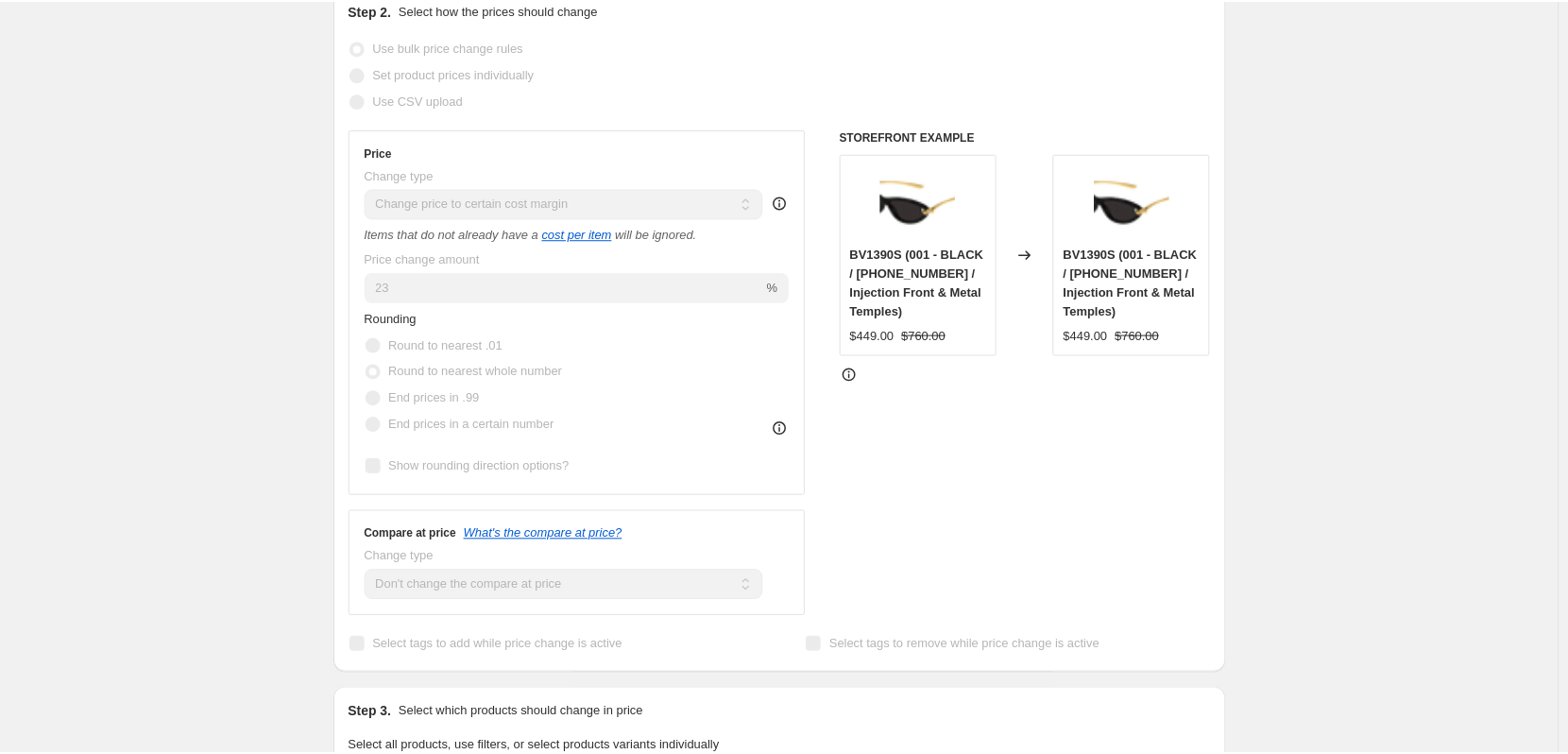
scroll to position [189, 0]
